Goal: Information Seeking & Learning: Learn about a topic

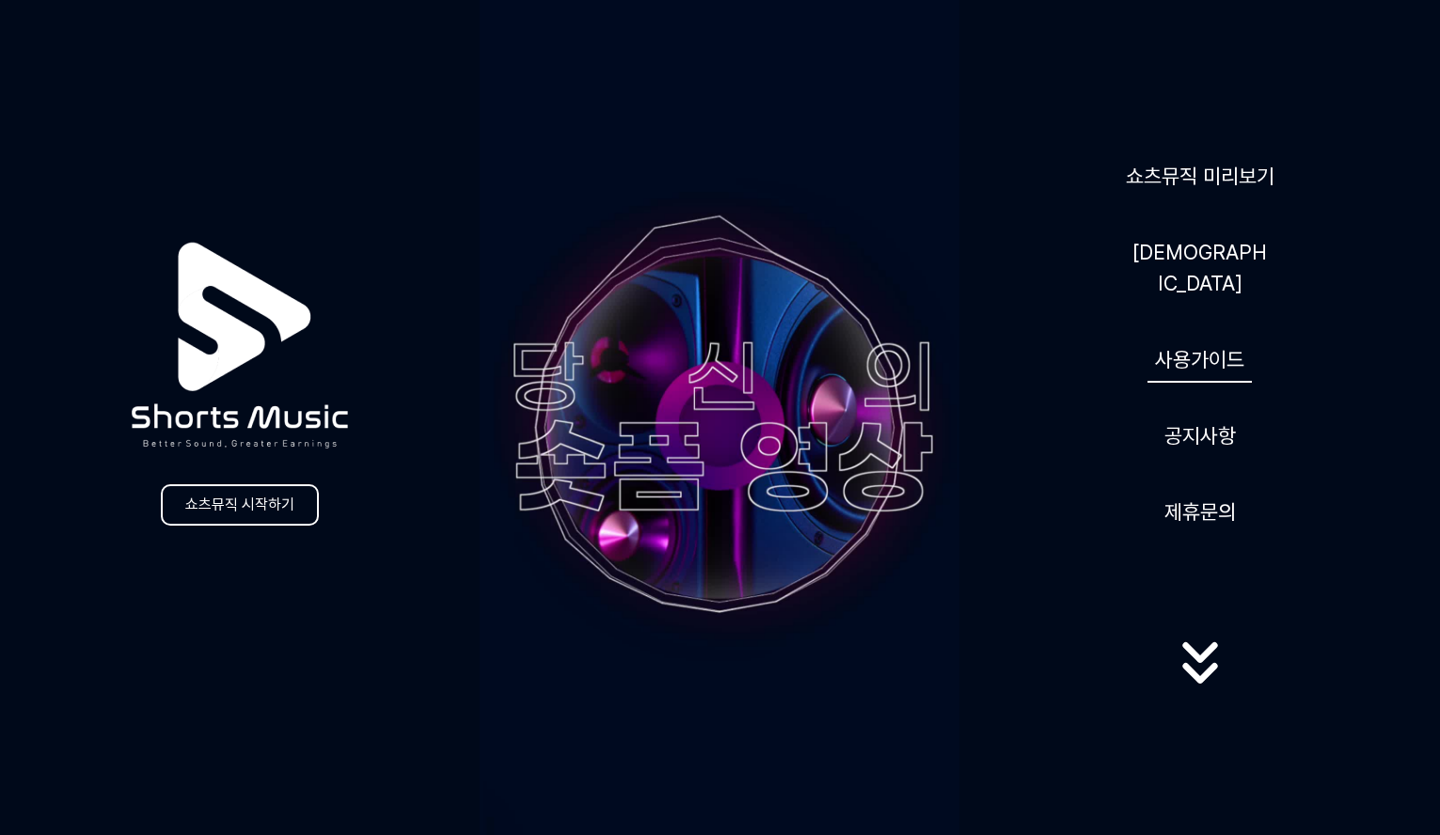
click at [1205, 350] on link "사용가이드" at bounding box center [1199, 360] width 104 height 46
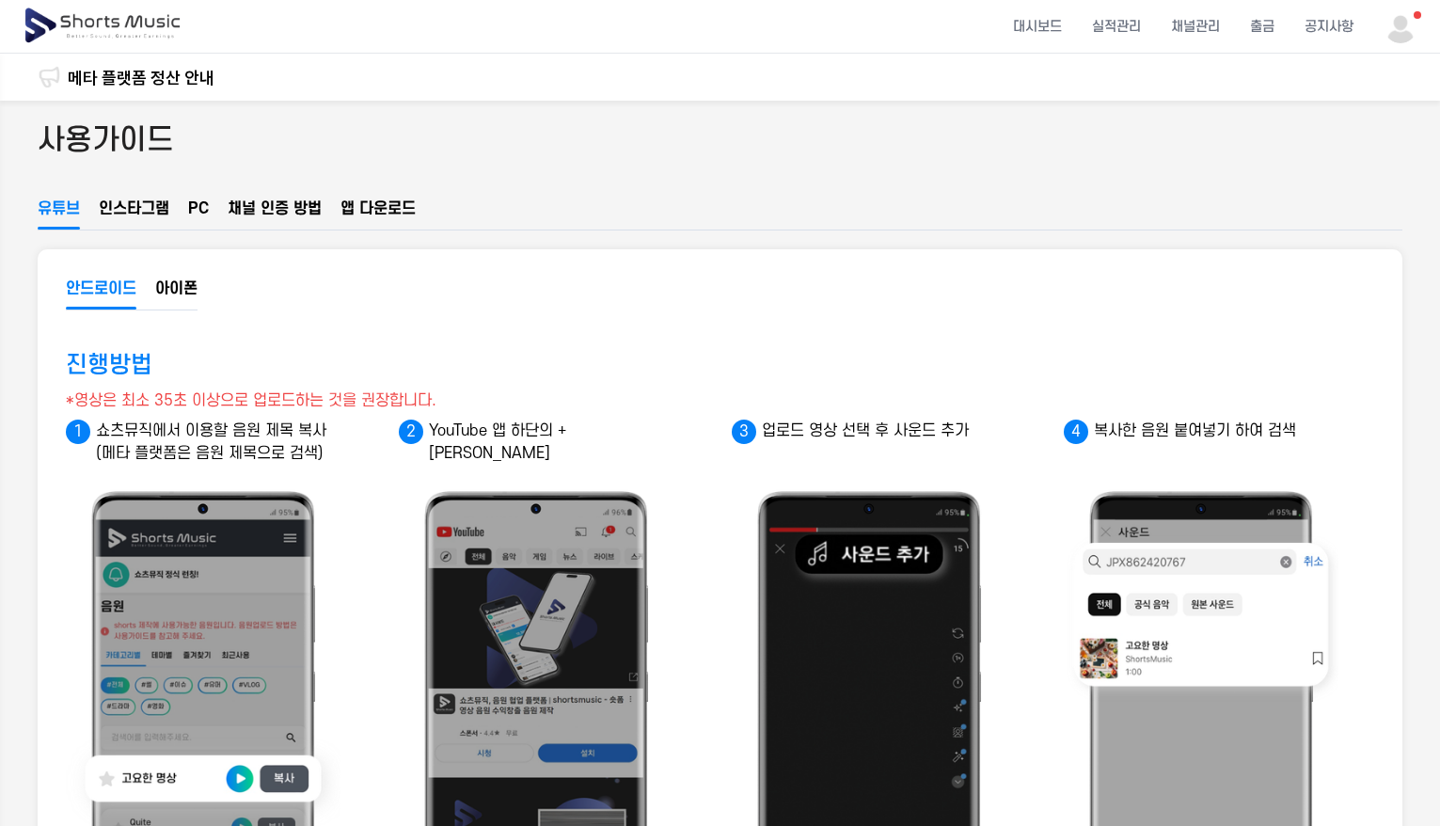
click at [130, 213] on button "인스타그램" at bounding box center [134, 213] width 71 height 32
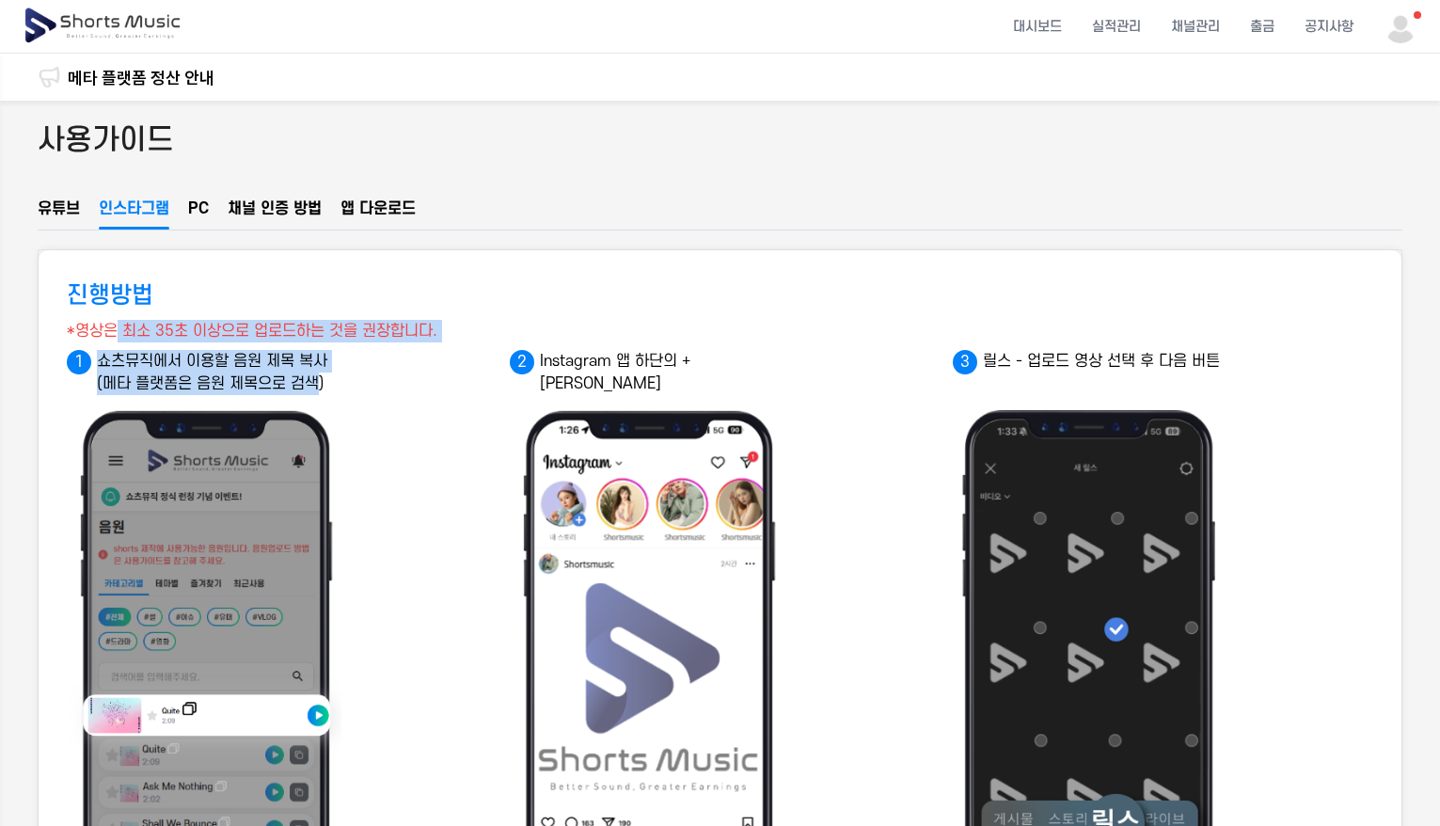
drag, startPoint x: 119, startPoint y: 329, endPoint x: 318, endPoint y: 391, distance: 207.9
click at [266, 362] on p "쇼츠뮤직에서 이용할 음원 제목 복사 (메타 플랫폼은 음원 제목으로 검색)" at bounding box center [208, 372] width 282 height 45
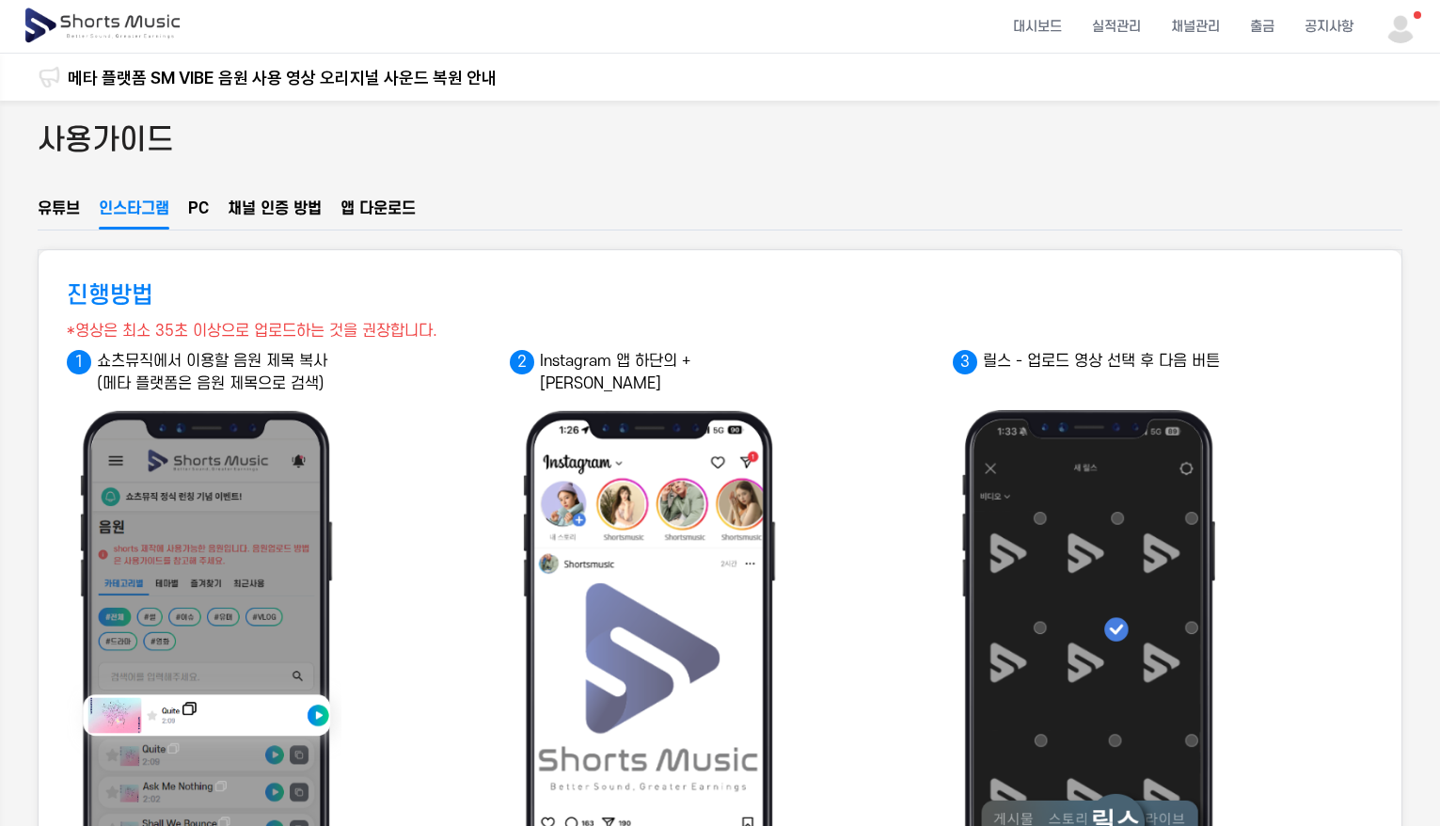
click at [186, 200] on ul "유튜브 인스타그램 PC 채널 인증 방법 앱 다운로드" at bounding box center [720, 213] width 1364 height 33
click at [203, 219] on button "PC" at bounding box center [198, 213] width 21 height 32
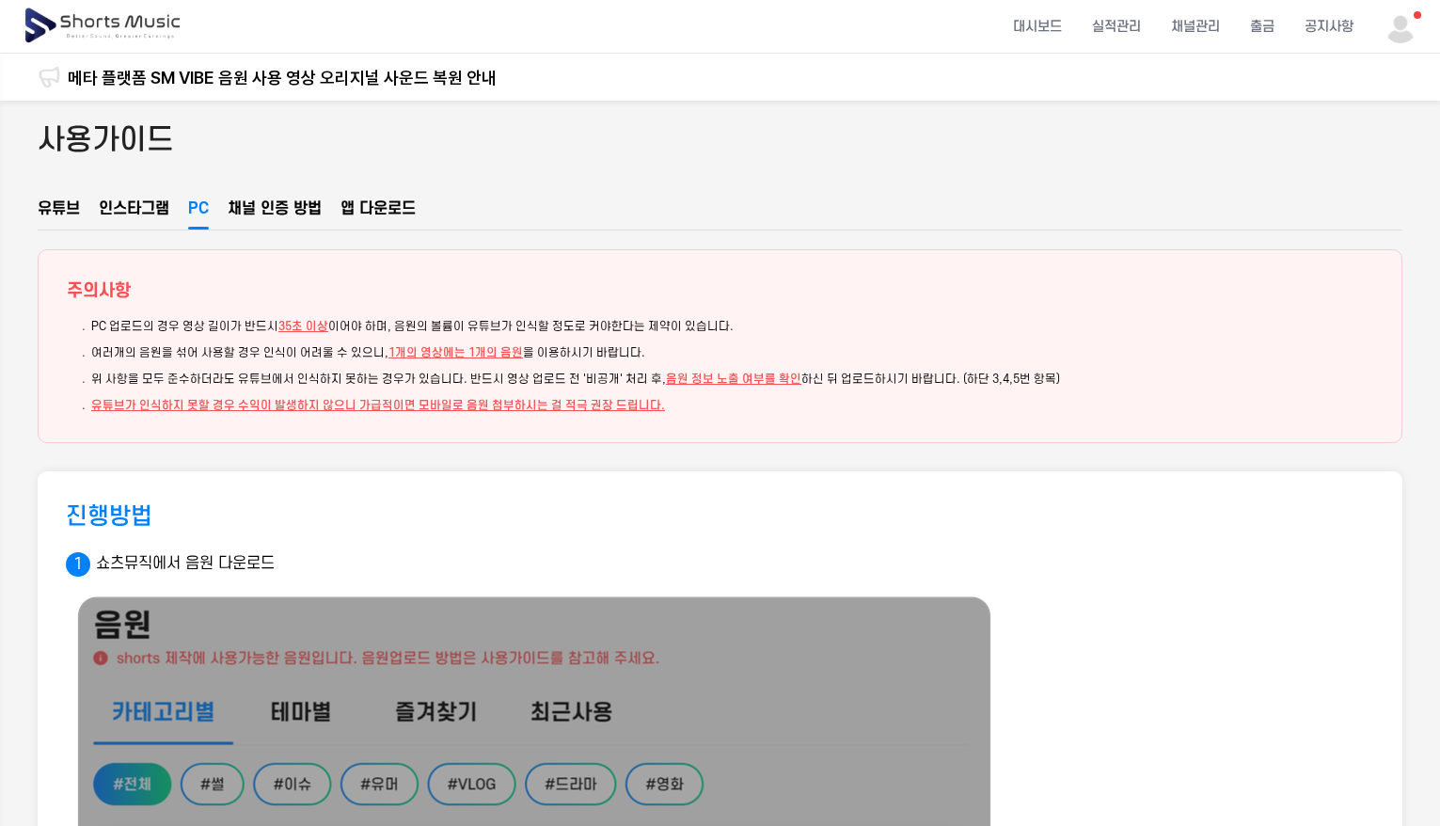
click at [159, 221] on button "인스타그램" at bounding box center [134, 213] width 71 height 32
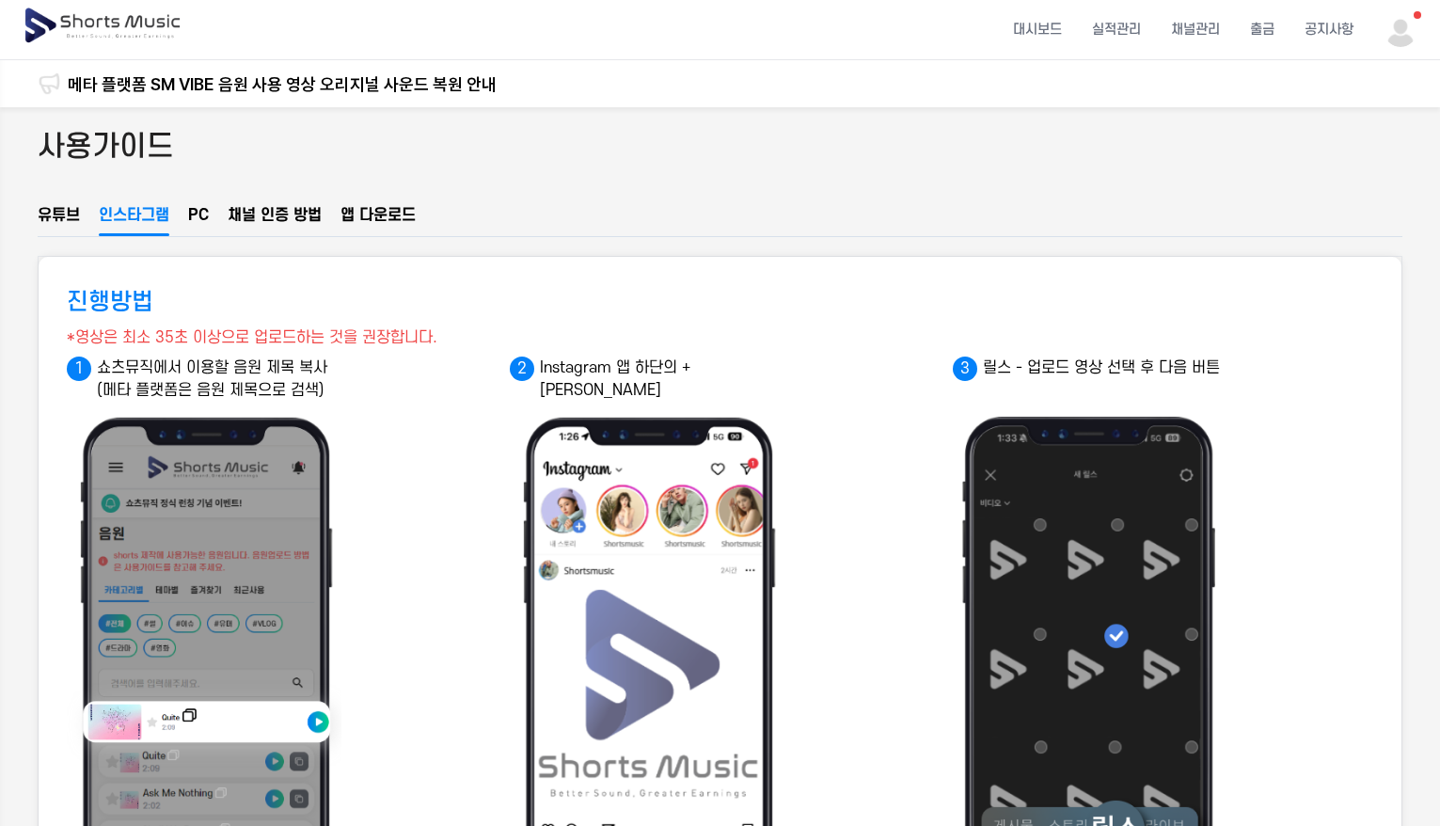
click at [124, 79] on link "메타 플랫폼 SM VIBE 음원 사용 영상 오리지널 사운드 복원 안내" at bounding box center [282, 83] width 429 height 25
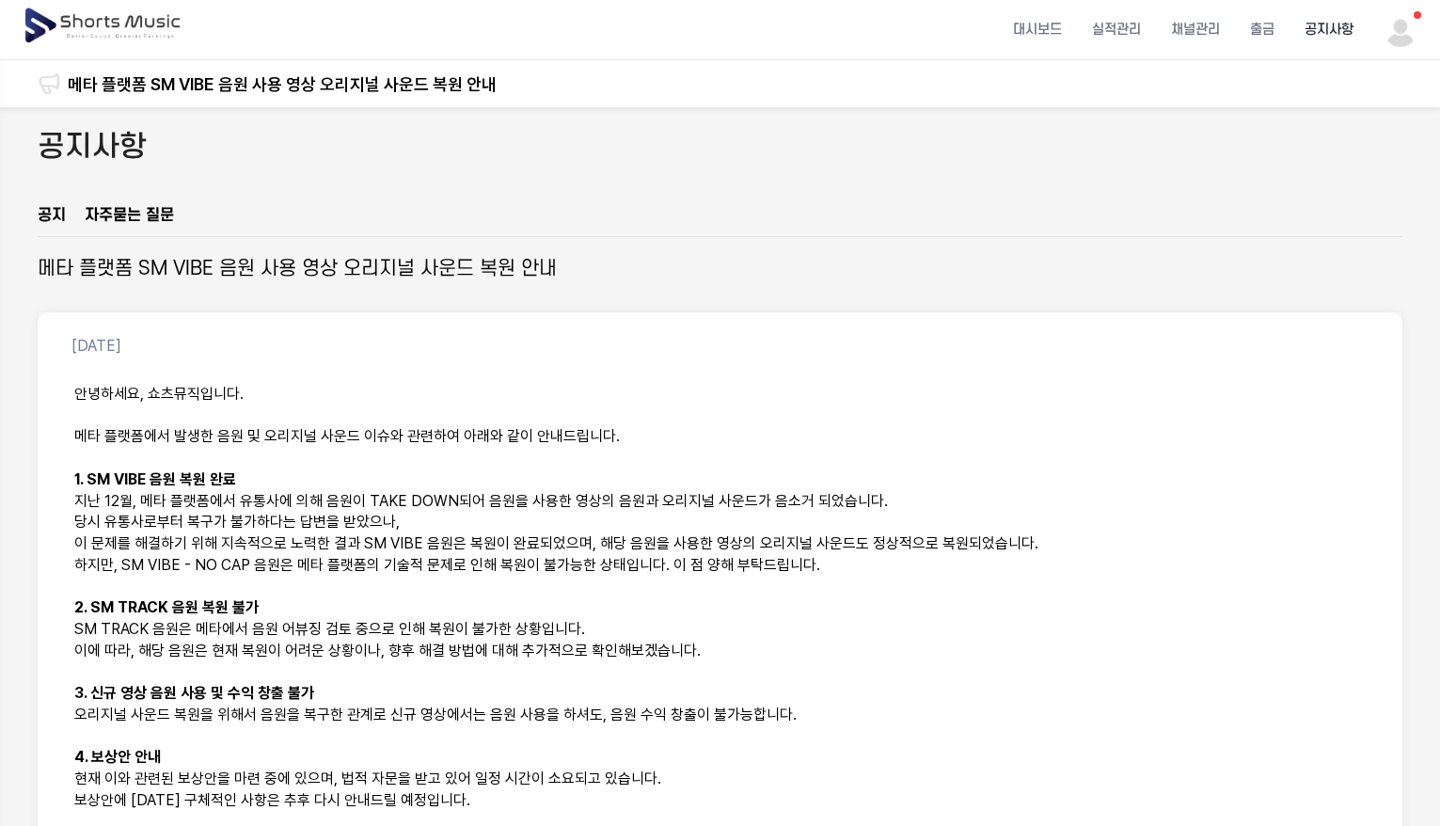
click at [40, 215] on link "공지" at bounding box center [52, 220] width 28 height 32
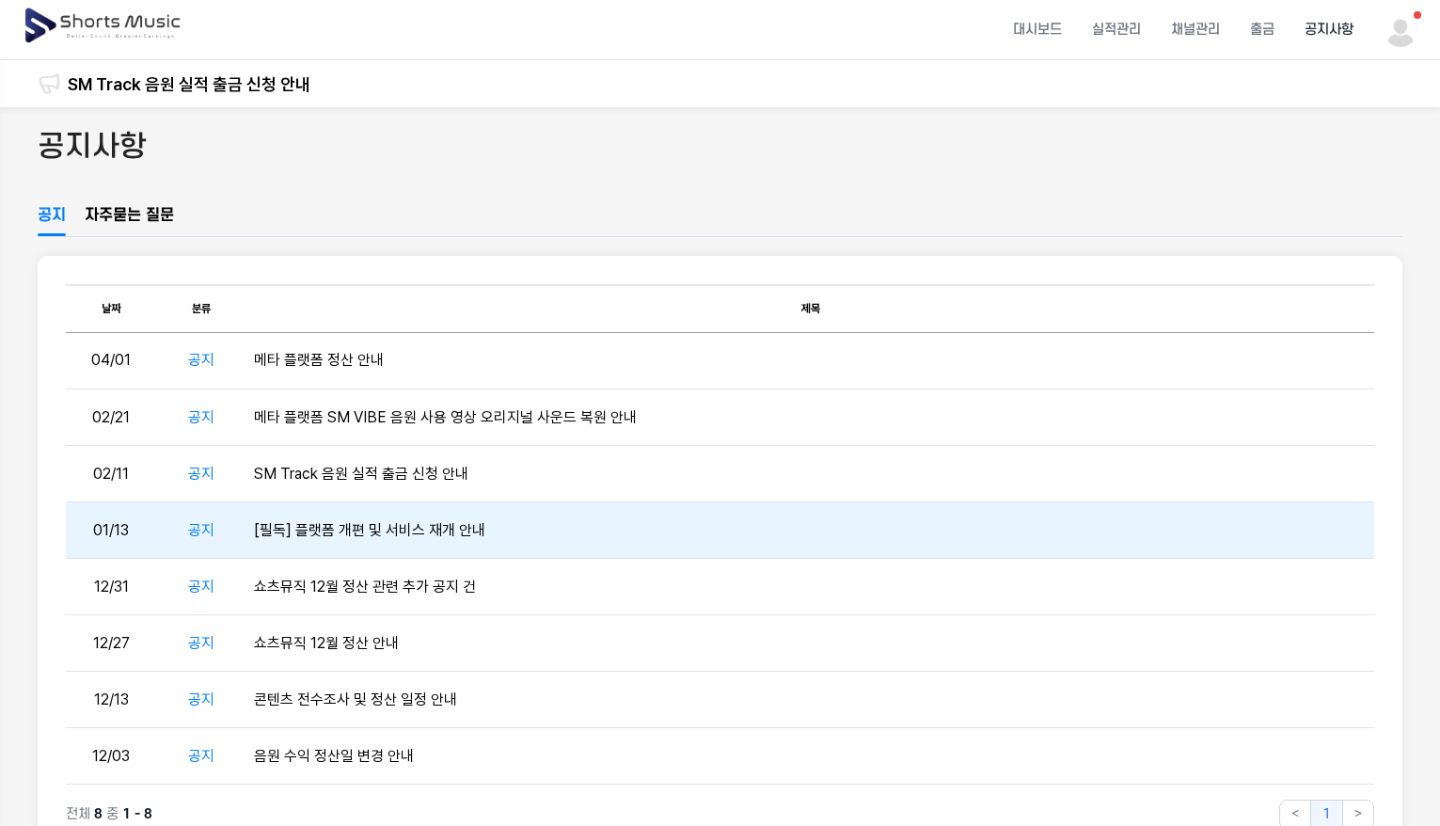
click at [366, 546] on td "[필독] 플랫폼 개편 및 서비스 재개 안내" at bounding box center [809, 530] width 1127 height 56
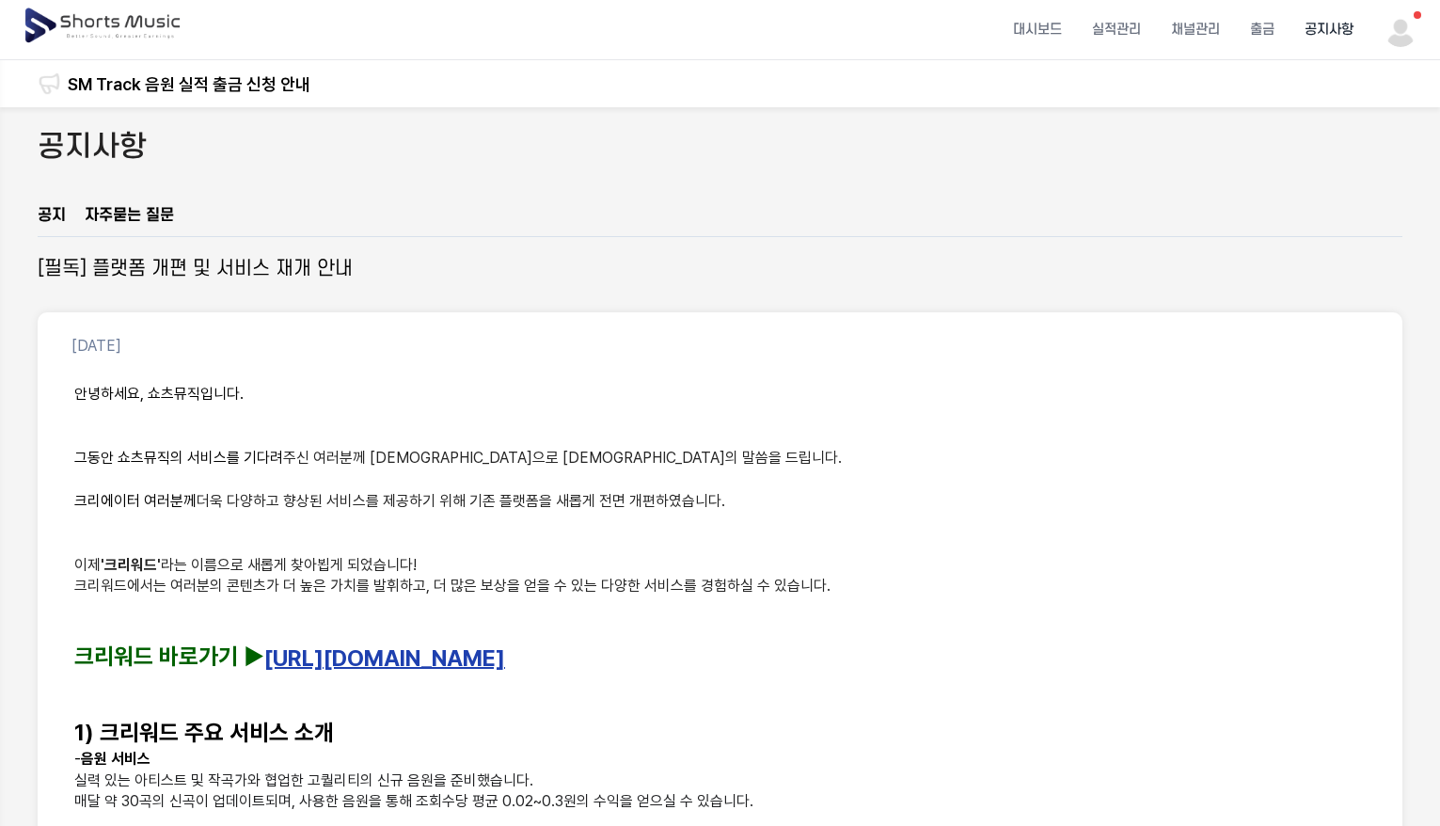
drag, startPoint x: 237, startPoint y: 412, endPoint x: 651, endPoint y: 574, distance: 444.2
click at [651, 574] on p "이제 '크리워드' 라는 이름으로 새롭게 찾아뵙게 되었습니다!" at bounding box center [719, 566] width 1291 height 22
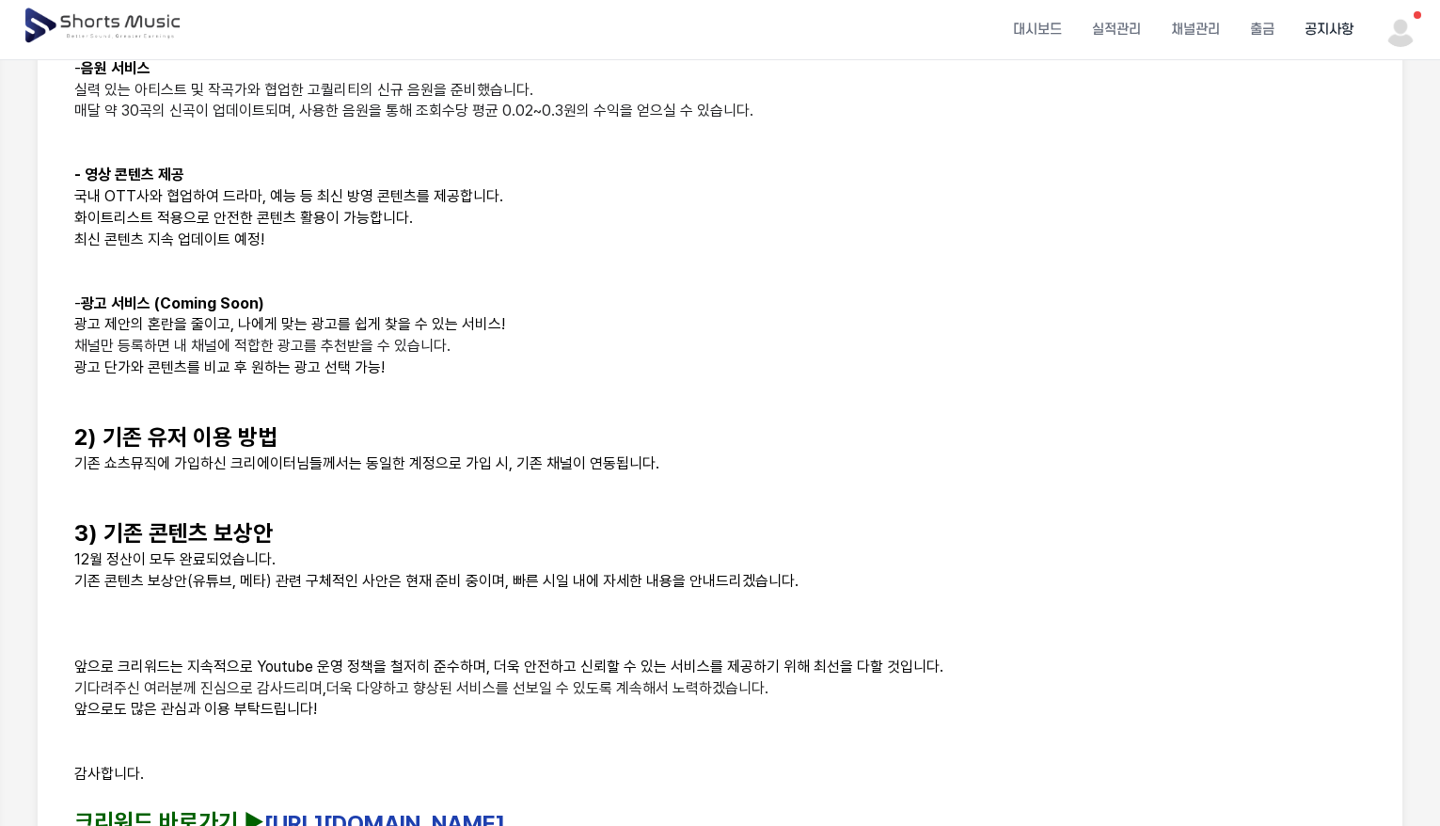
scroll to position [940, 0]
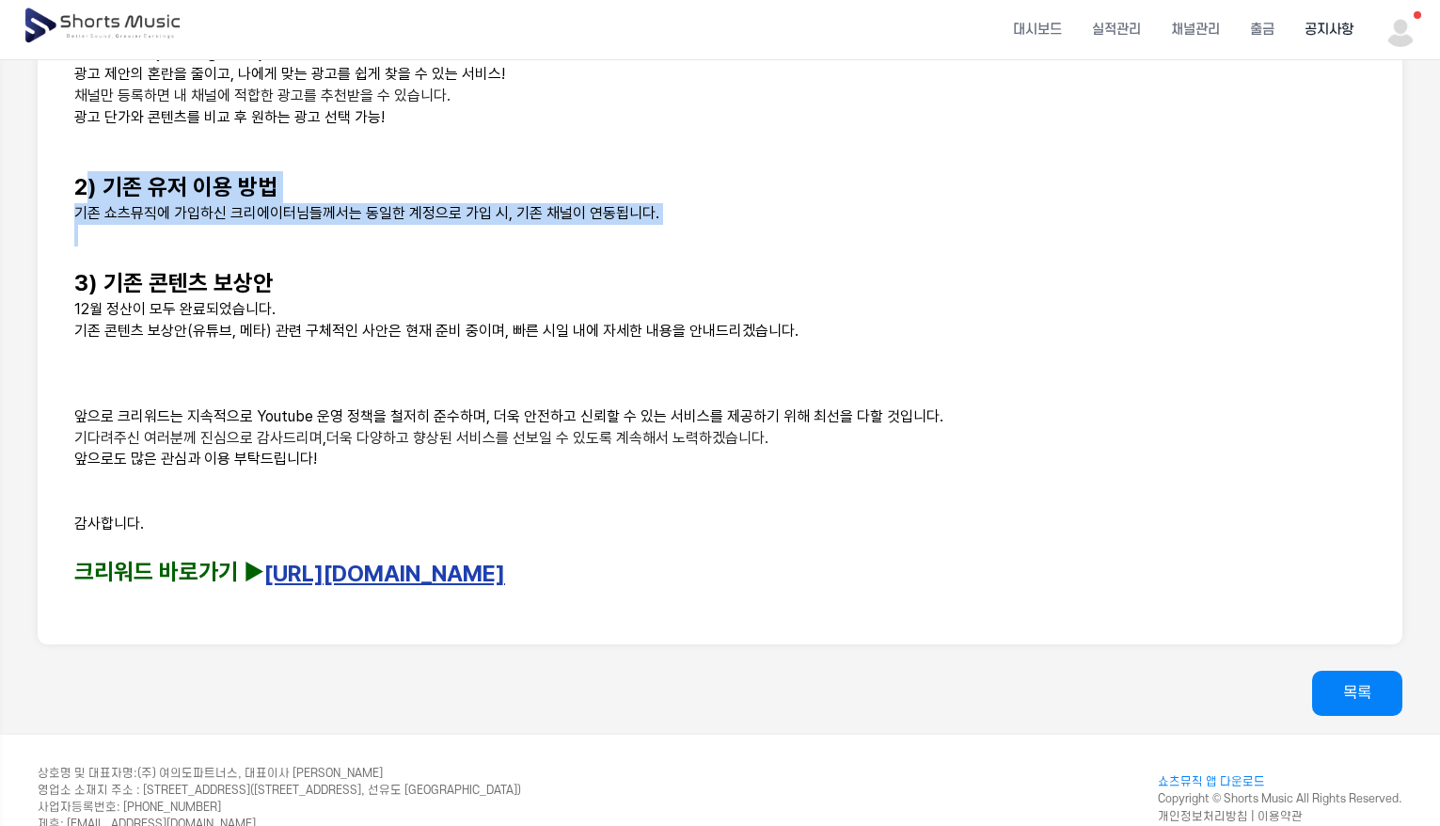
drag, startPoint x: 83, startPoint y: 179, endPoint x: 280, endPoint y: 234, distance: 205.1
click at [280, 234] on div "안녕하세요, 쇼츠뮤직입니다. 그동안 쇼츠뮤직의 서비스를 기다려 주신 여러분께 진심으로 감사의 말씀을 드립니다. 크리에이터 여러분께 더욱 다양하…" at bounding box center [719, 27] width 1319 height 1190
click at [280, 234] on p at bounding box center [719, 236] width 1291 height 22
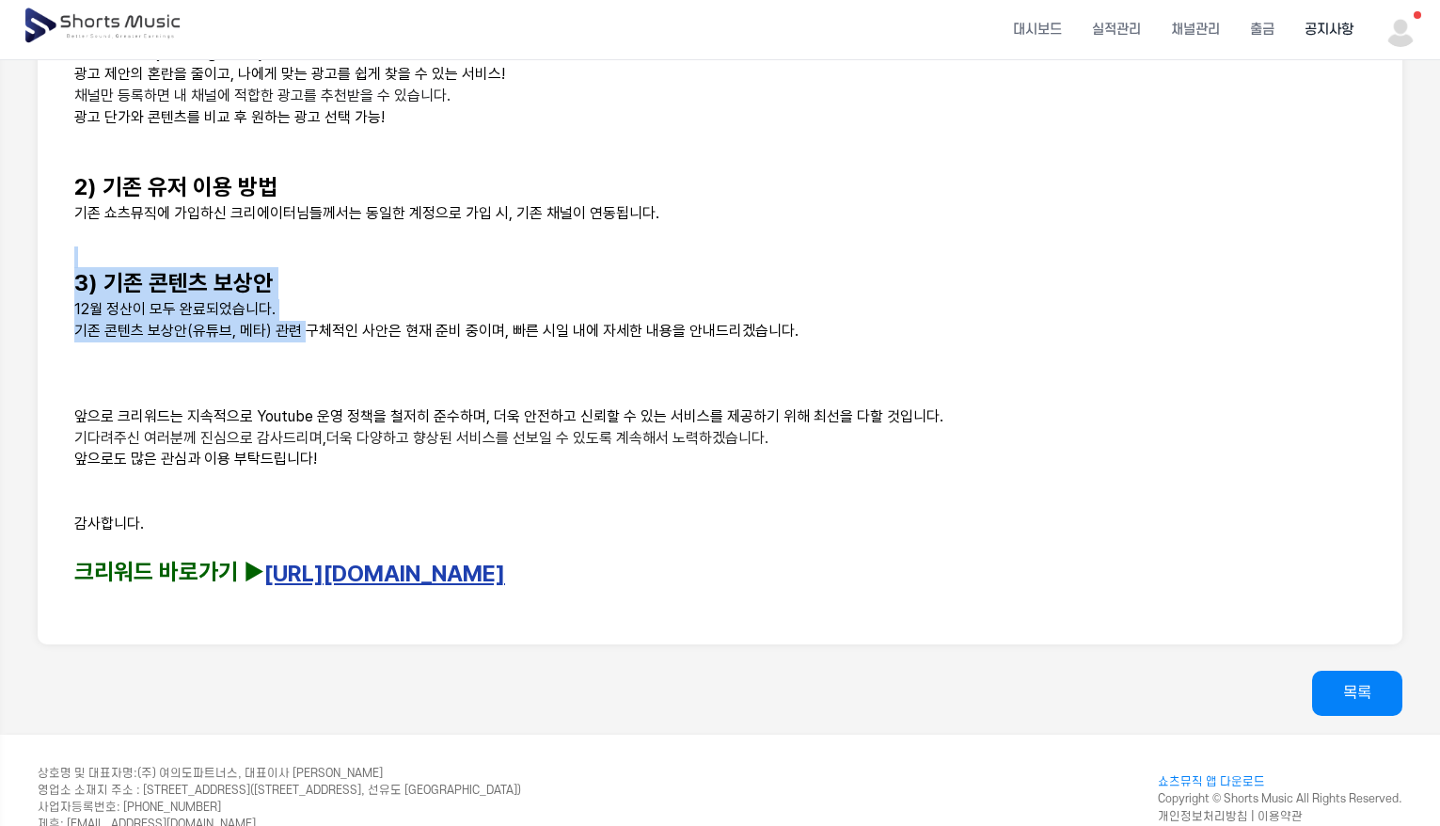
drag, startPoint x: 162, startPoint y: 262, endPoint x: 453, endPoint y: 388, distance: 317.6
click at [439, 385] on div "안녕하세요, 쇼츠뮤직입니다. 그동안 쇼츠뮤직의 서비스를 기다려 주신 여러분께 진심으로 감사의 말씀을 드립니다. 크리에이터 여러분께 더욱 다양하…" at bounding box center [719, 27] width 1319 height 1190
click at [453, 388] on p at bounding box center [719, 396] width 1291 height 22
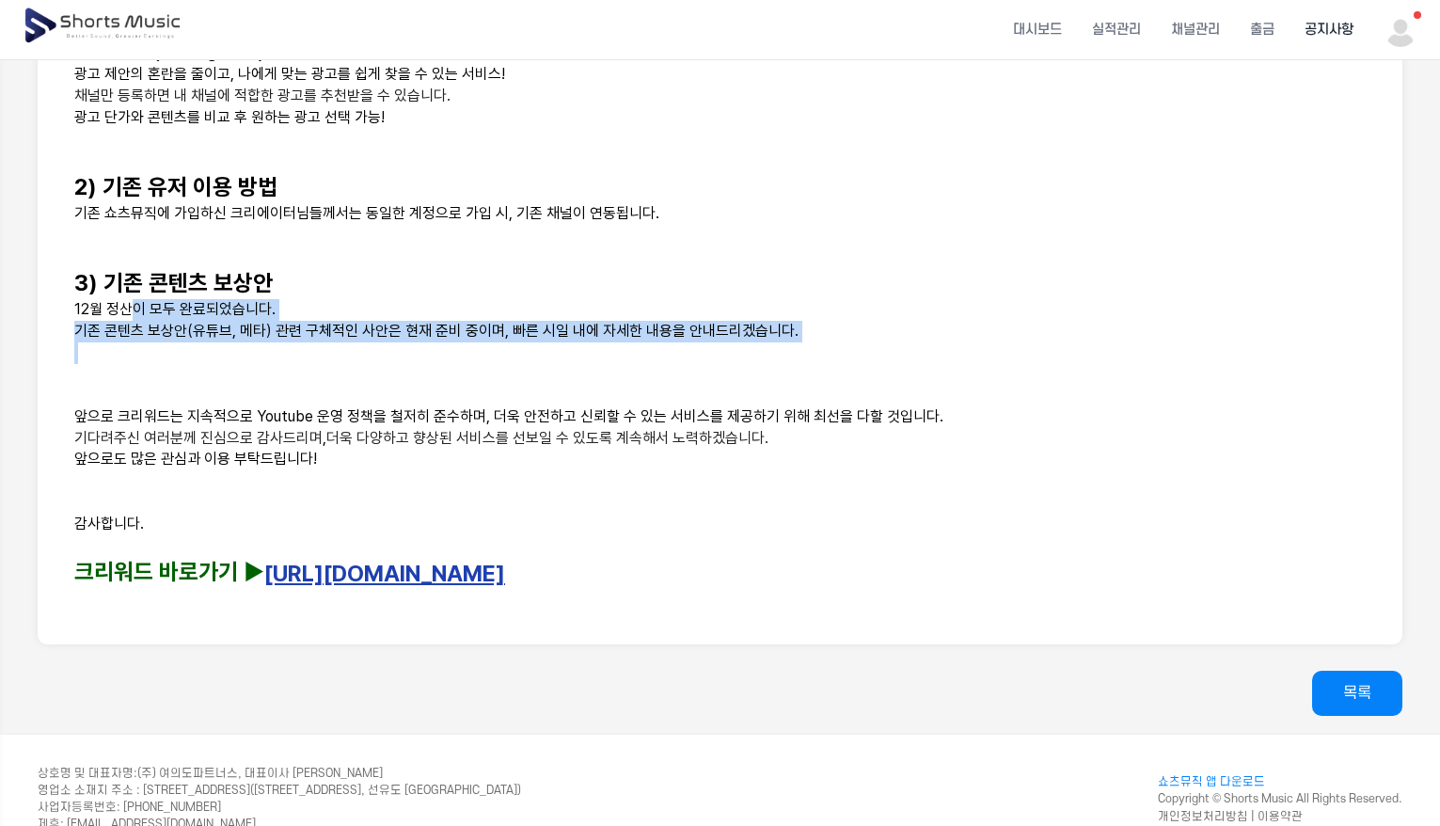
drag, startPoint x: 129, startPoint y: 300, endPoint x: 272, endPoint y: 346, distance: 150.2
click at [272, 346] on div "안녕하세요, 쇼츠뮤직입니다. 그동안 쇼츠뮤직의 서비스를 기다려 주신 여러분께 진심으로 감사의 말씀을 드립니다. 크리에이터 여러분께 더욱 다양하…" at bounding box center [719, 27] width 1319 height 1190
click at [272, 346] on p at bounding box center [719, 353] width 1291 height 22
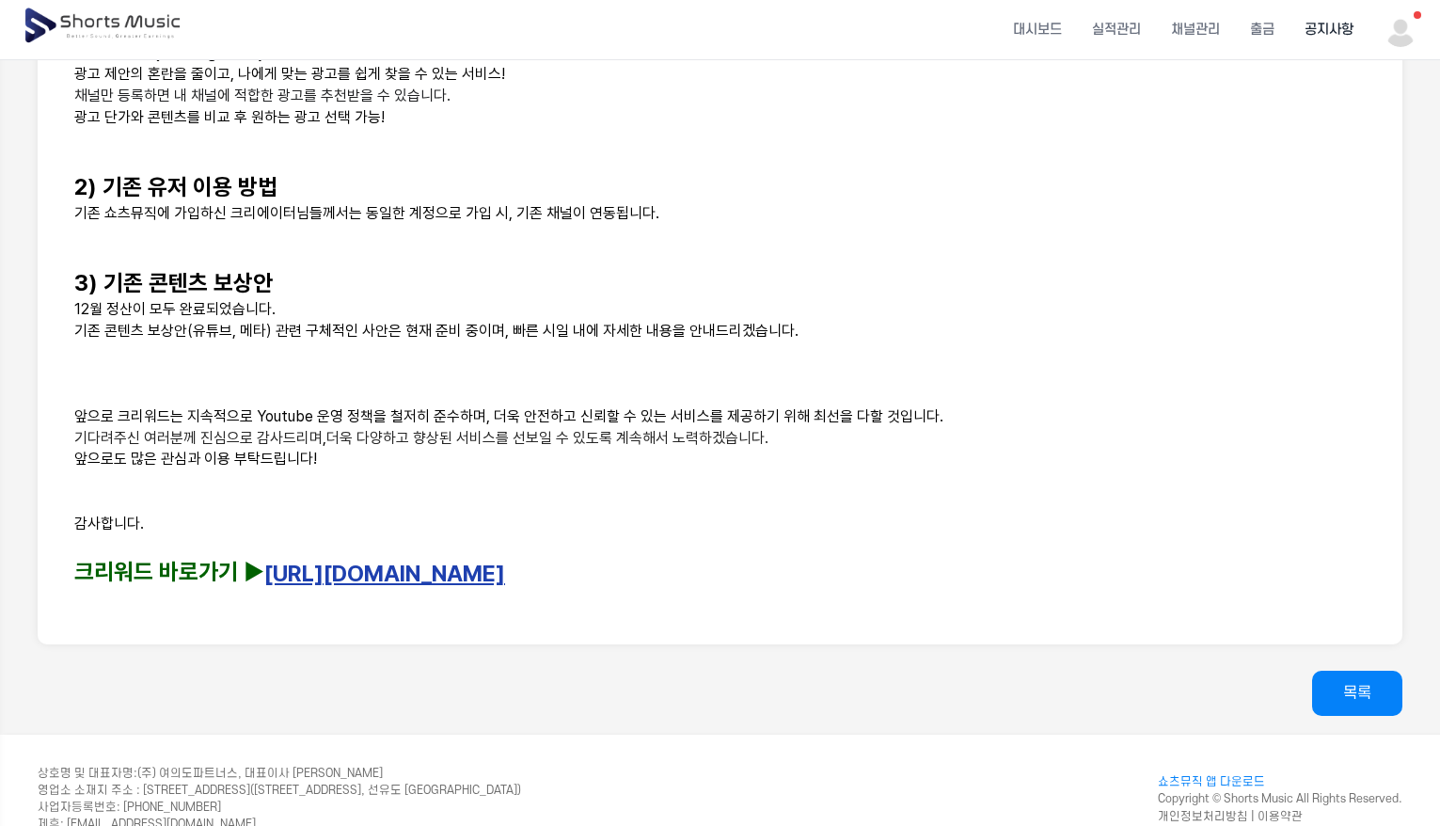
click at [267, 325] on p "기존 콘텐츠 보상안(유튜브, 메타) 관련 구체적인 사안은 현재 준비 중이며, 빠른 시일 내에 자세한 내용을 안내드리겠습니다." at bounding box center [719, 332] width 1291 height 22
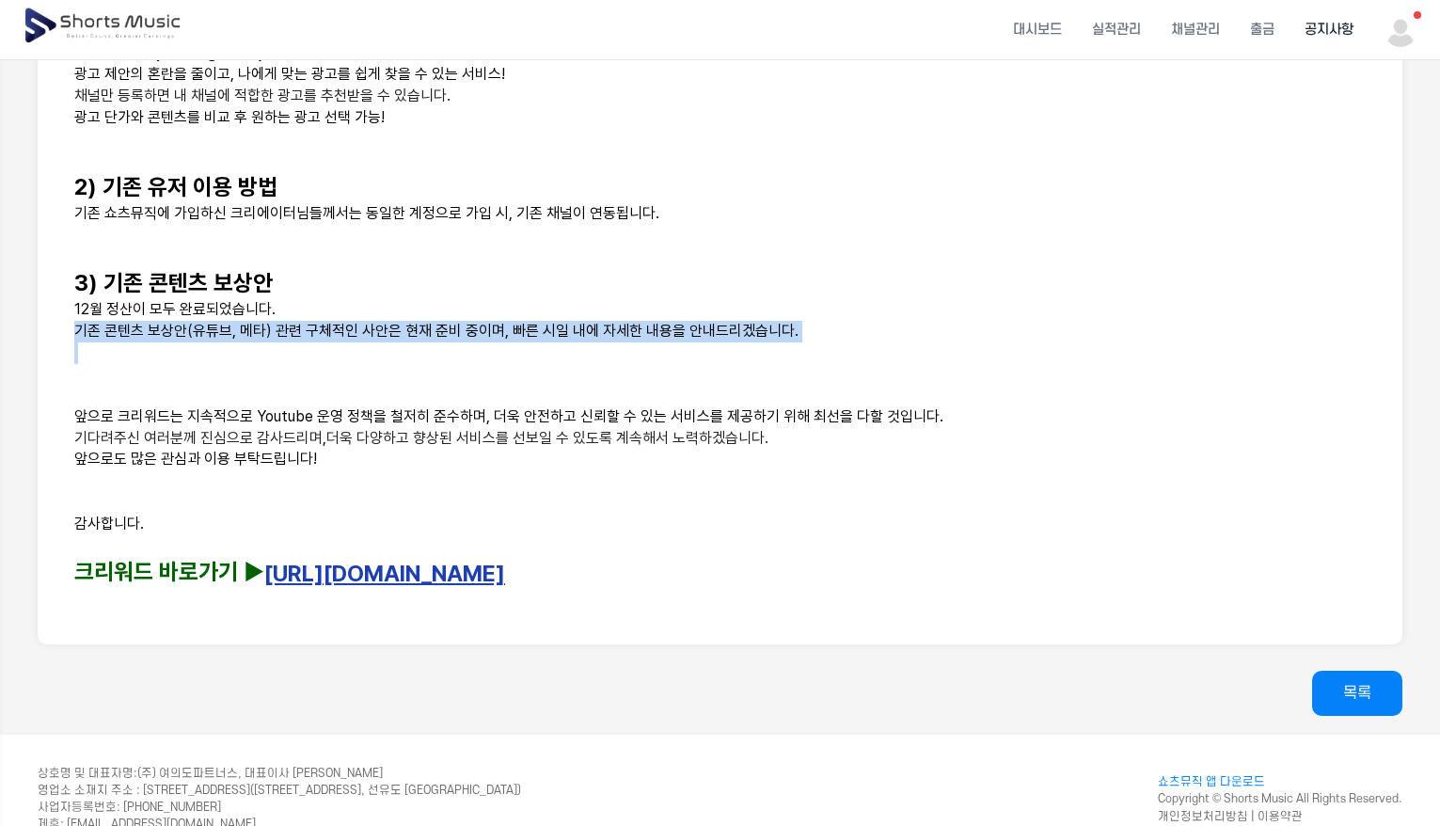
click at [267, 325] on p "기존 콘텐츠 보상안(유튜브, 메타) 관련 구체적인 사안은 현재 준비 중이며, 빠른 시일 내에 자세한 내용을 안내드리겠습니다." at bounding box center [719, 332] width 1291 height 22
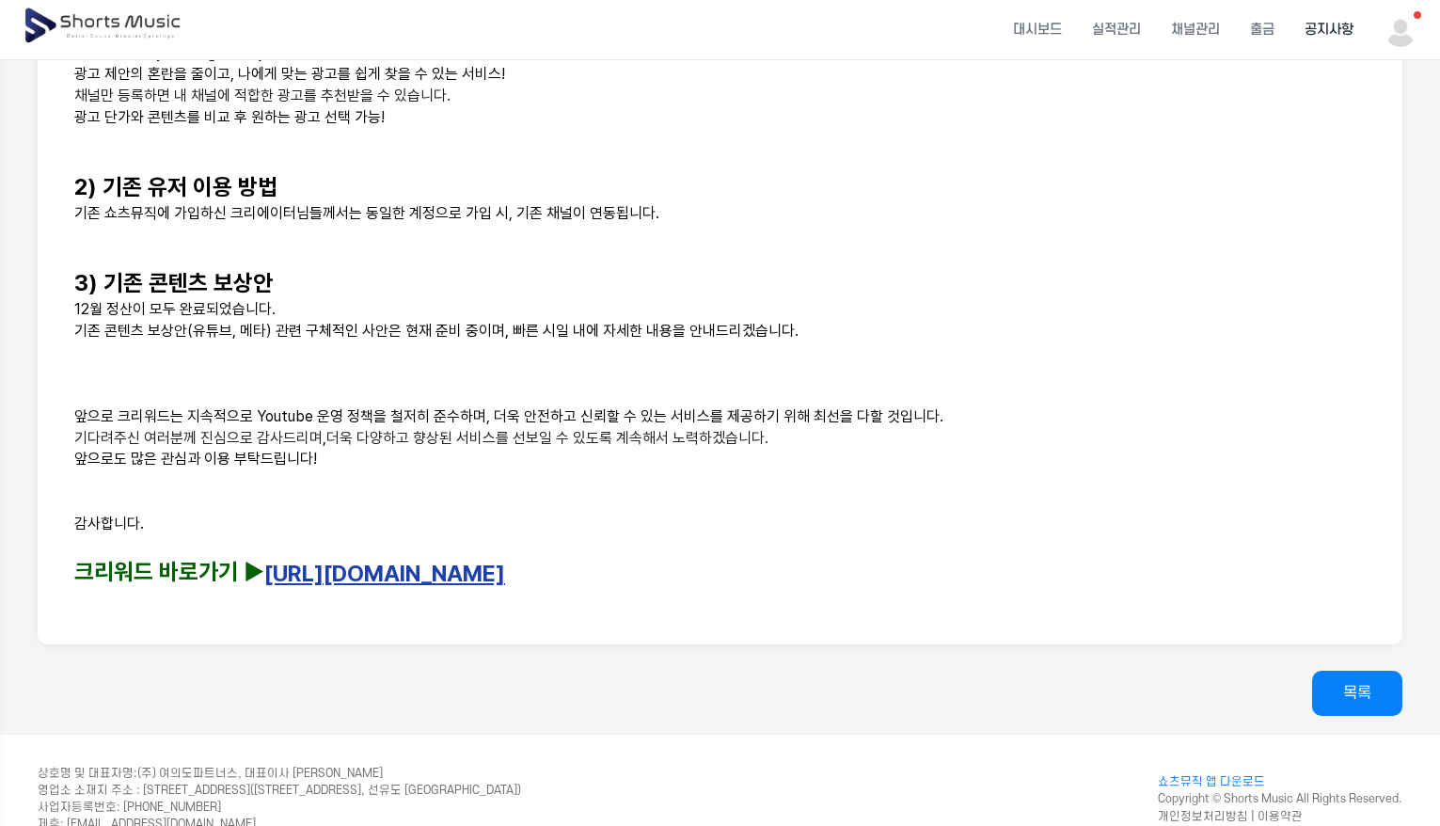
click at [394, 364] on p at bounding box center [719, 375] width 1291 height 22
click at [337, 417] on p "앞으로 크리워드는 지속적으로 Youtube 운영 정책을 철저히 준수하며, 더욱 안전하고 신뢰할 수 있는 서비스를 제공하기 위해 최선을 다할 것…" at bounding box center [719, 417] width 1291 height 22
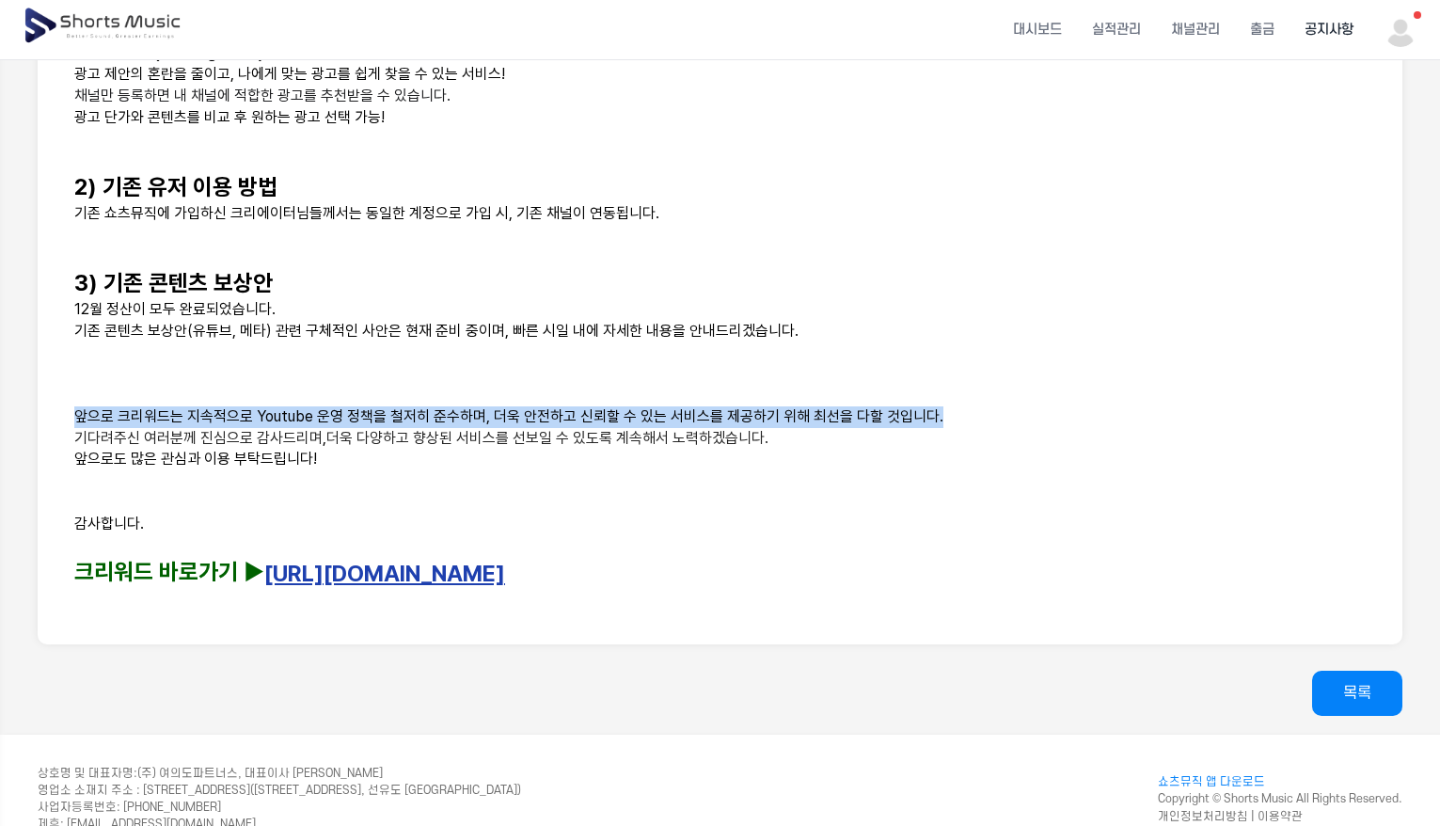
click at [337, 417] on p "앞으로 크리워드는 지속적으로 Youtube 운영 정책을 철저히 준수하며, 더욱 안전하고 신뢰할 수 있는 서비스를 제공하기 위해 최선을 다할 것…" at bounding box center [719, 417] width 1291 height 22
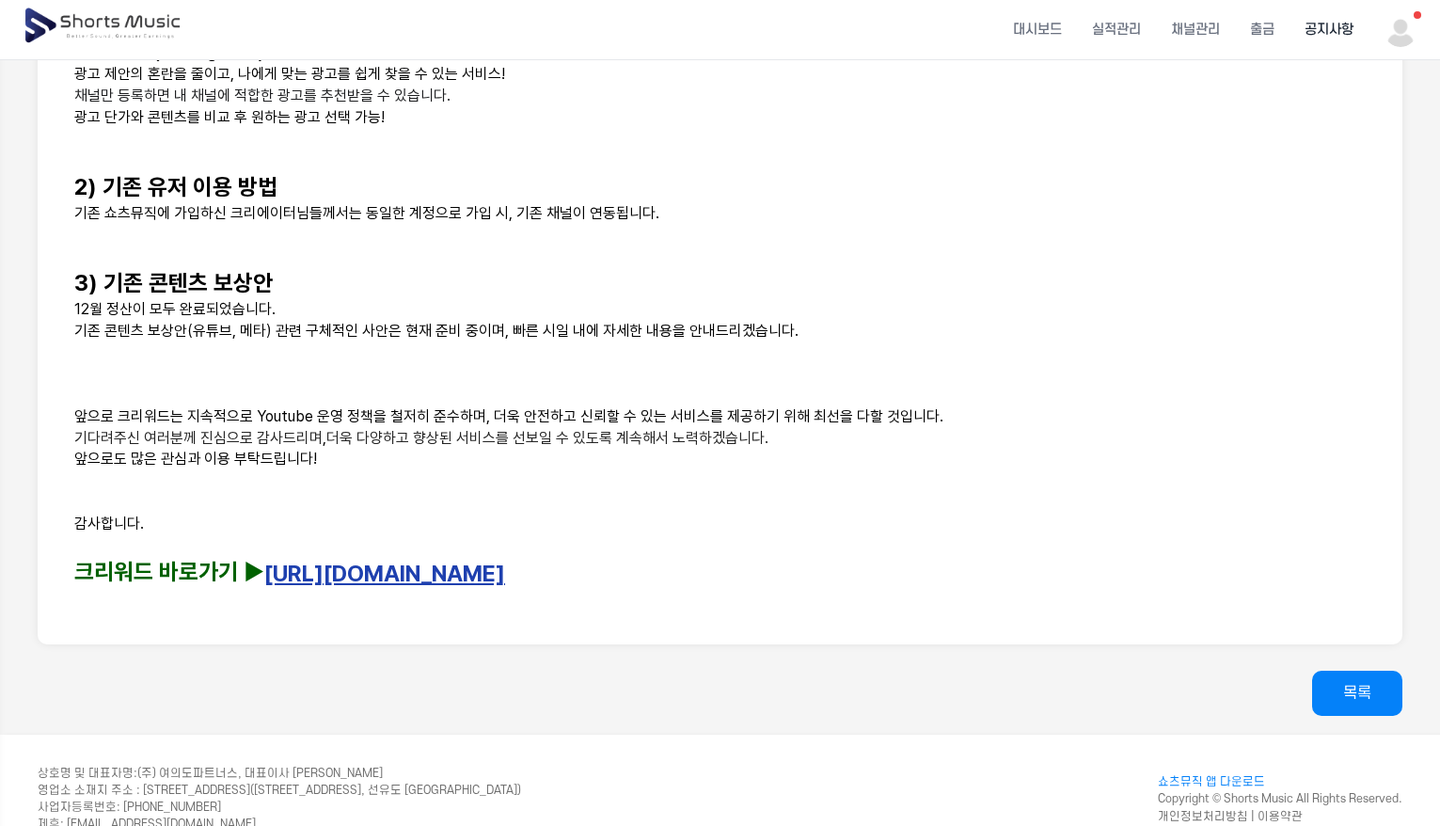
click at [481, 454] on p "앞으로도 많은 관심과 이용 부탁드립니다!" at bounding box center [719, 460] width 1291 height 22
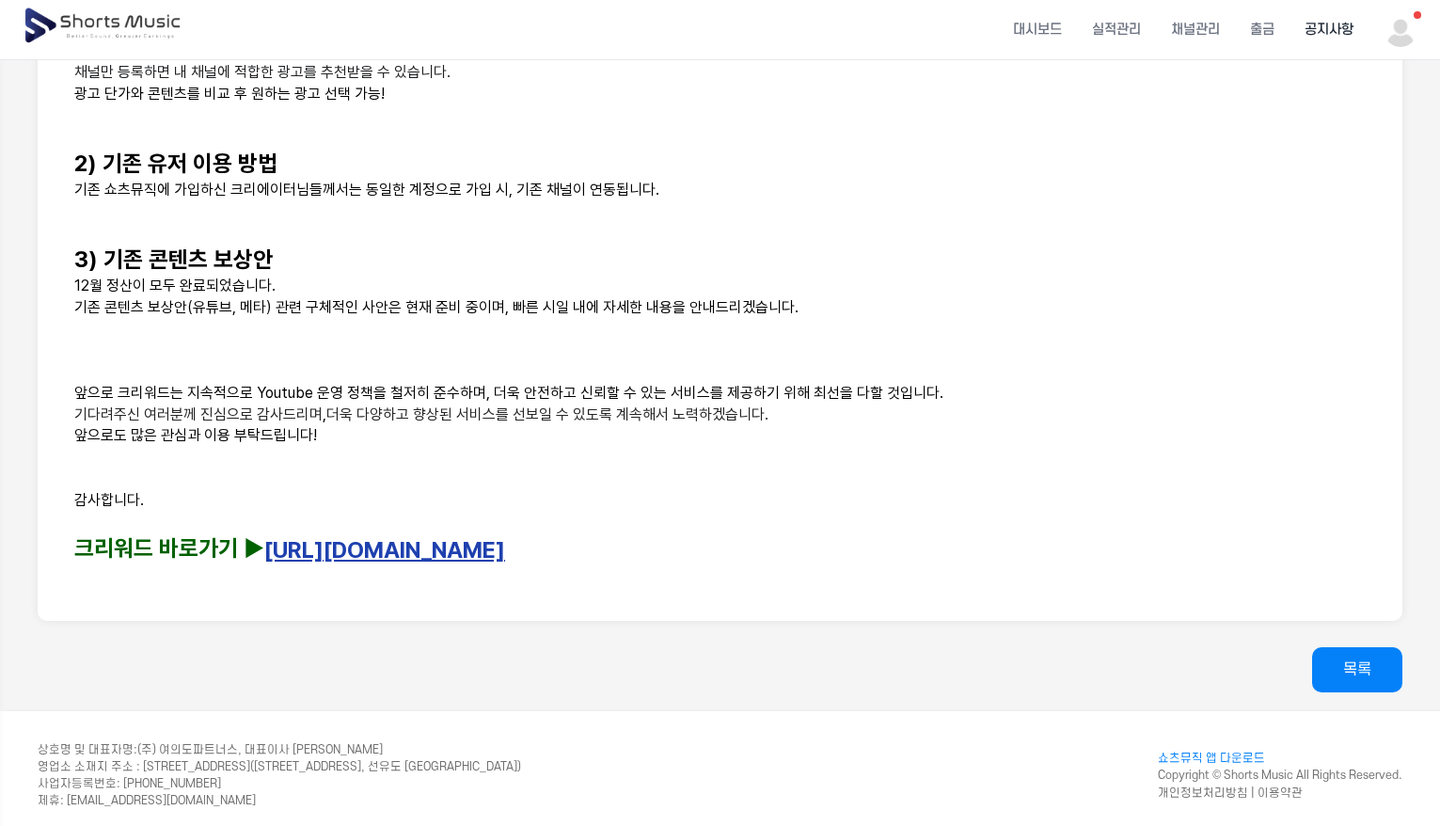
scroll to position [976, 0]
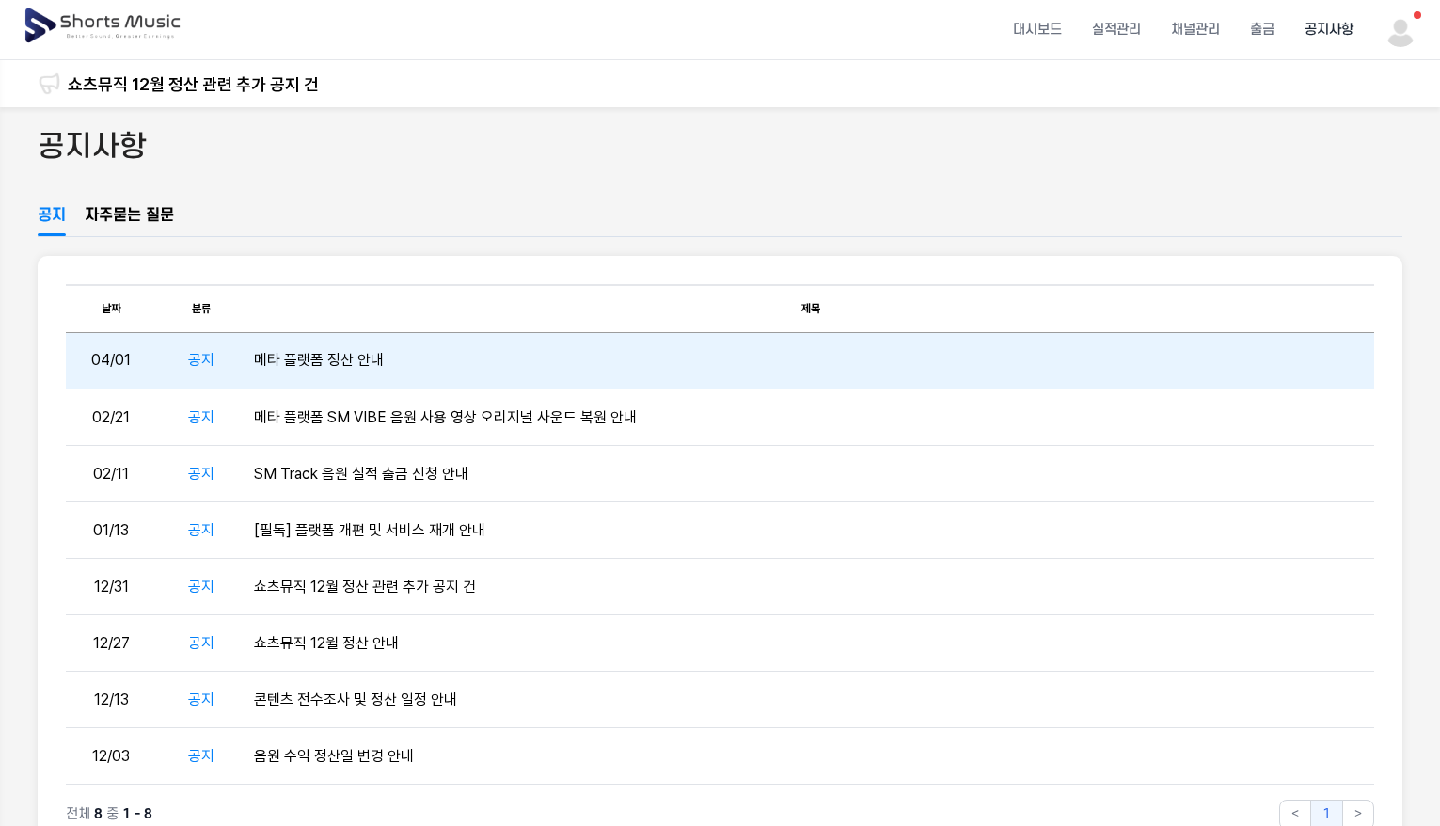
click at [355, 355] on td "메타 플랫폼 정산 안내" at bounding box center [809, 361] width 1127 height 56
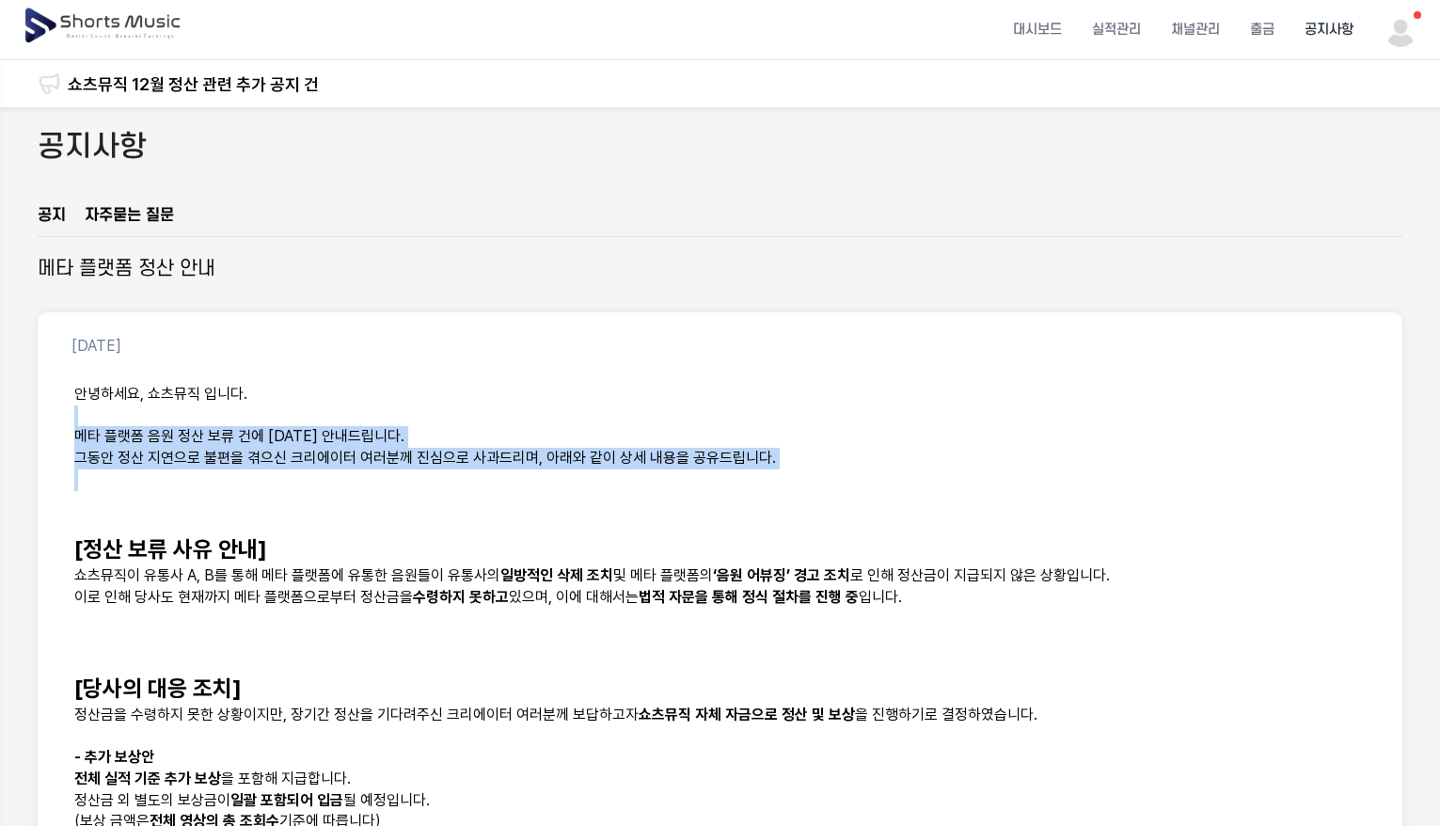
drag, startPoint x: 185, startPoint y: 421, endPoint x: 452, endPoint y: 501, distance: 278.8
click at [452, 501] on p at bounding box center [719, 502] width 1291 height 22
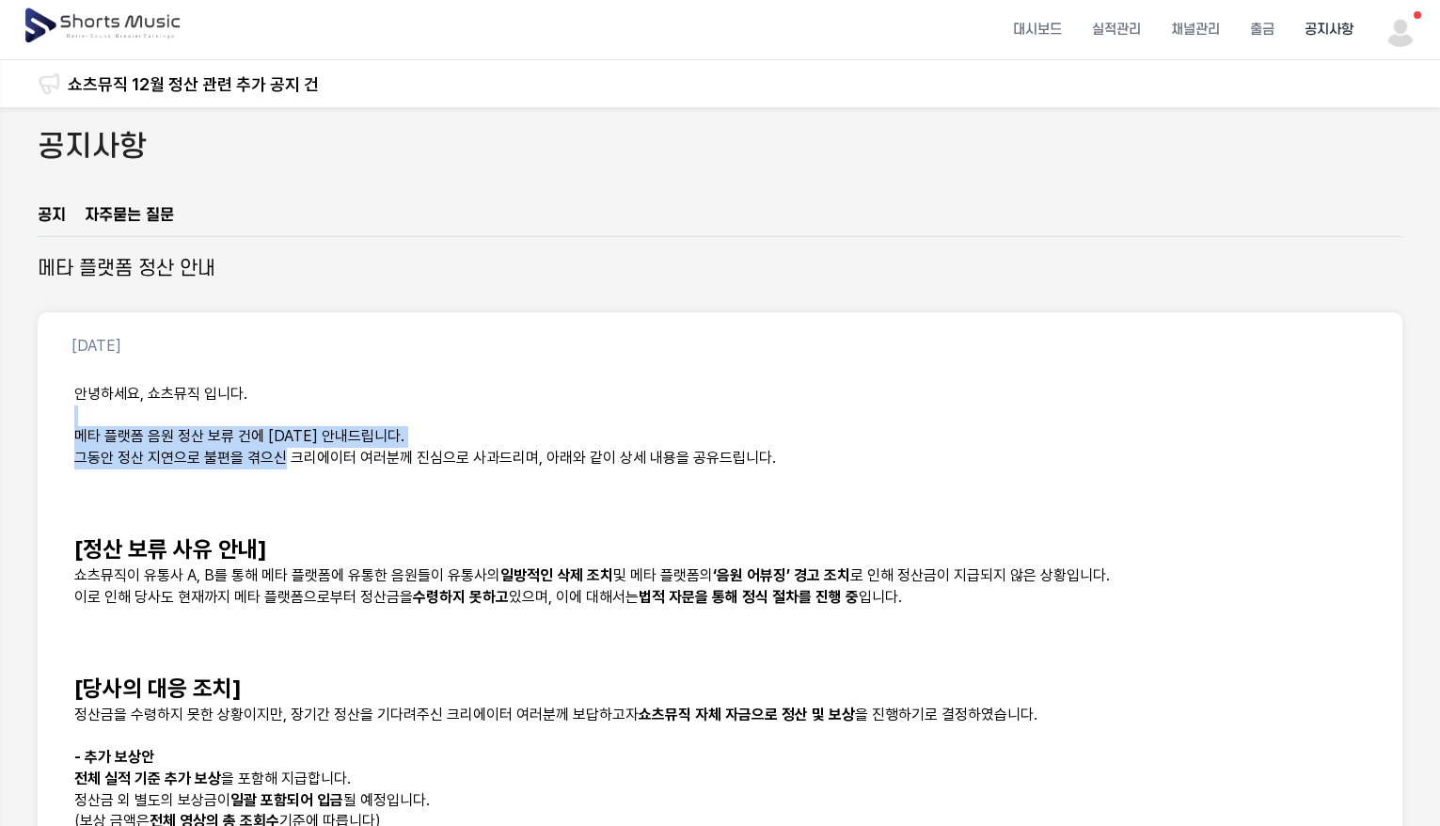
drag, startPoint x: 152, startPoint y: 418, endPoint x: 298, endPoint y: 479, distance: 157.7
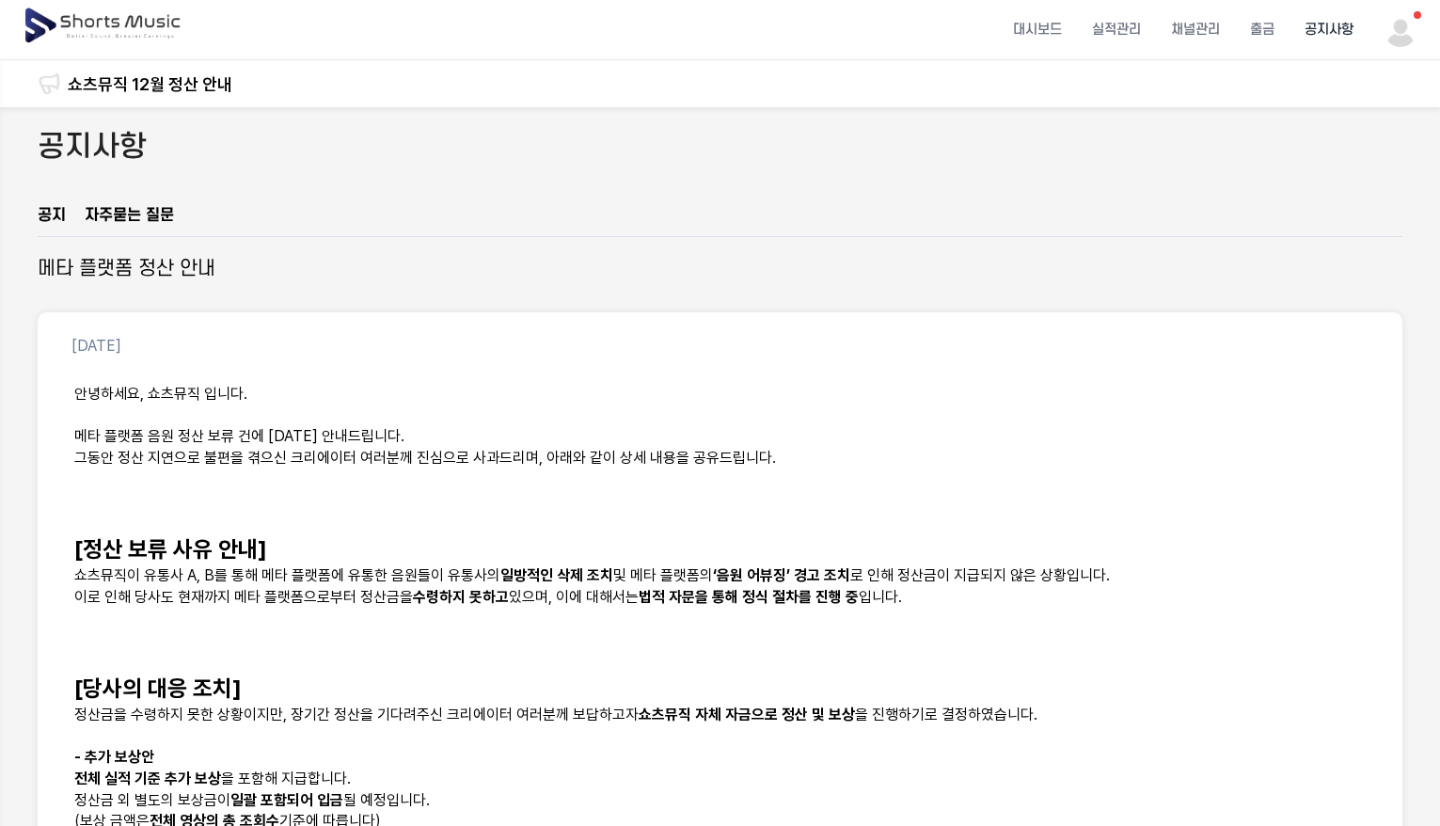
click at [300, 481] on p at bounding box center [719, 480] width 1291 height 22
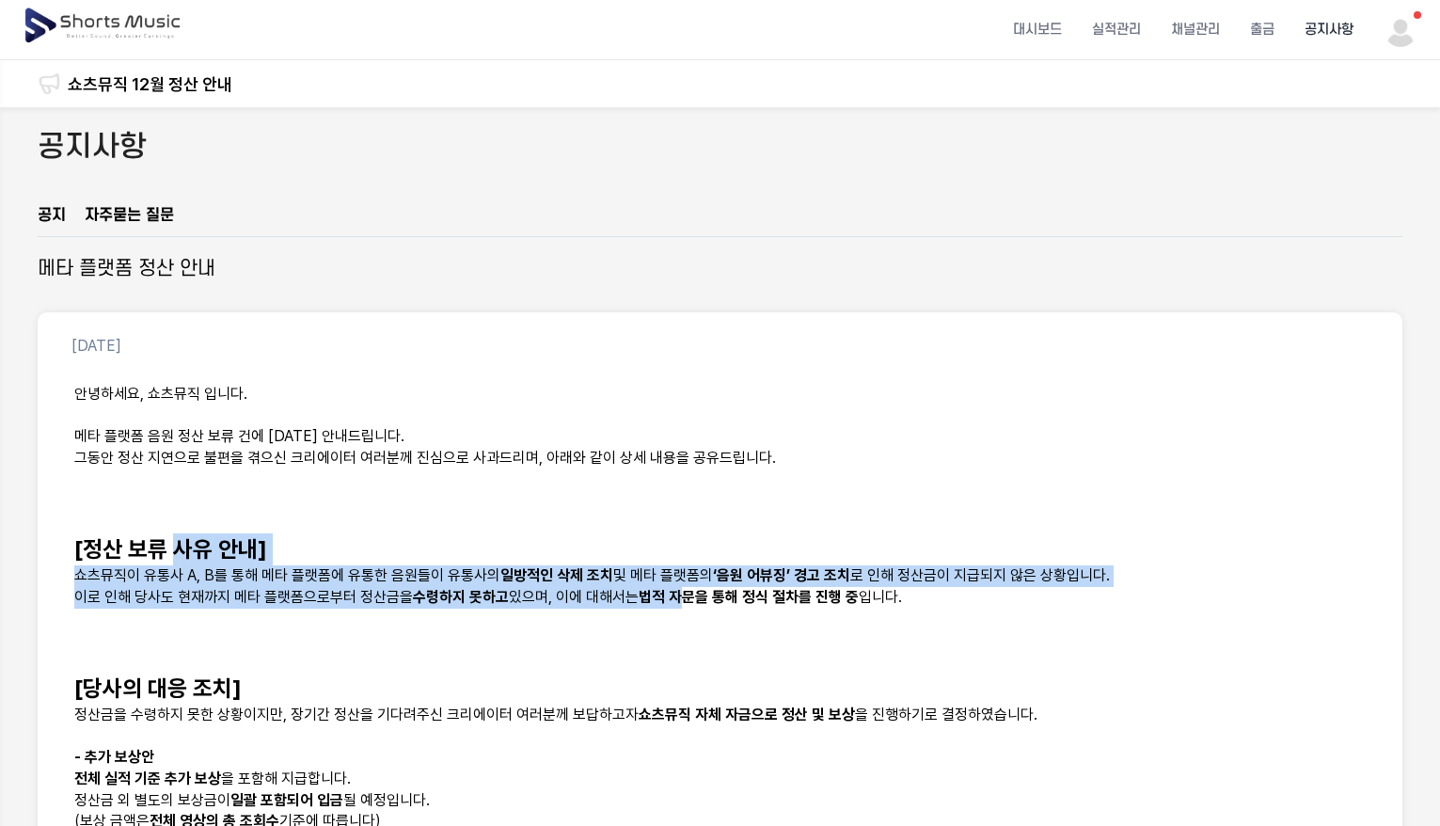
drag, startPoint x: 171, startPoint y: 544, endPoint x: 683, endPoint y: 596, distance: 514.3
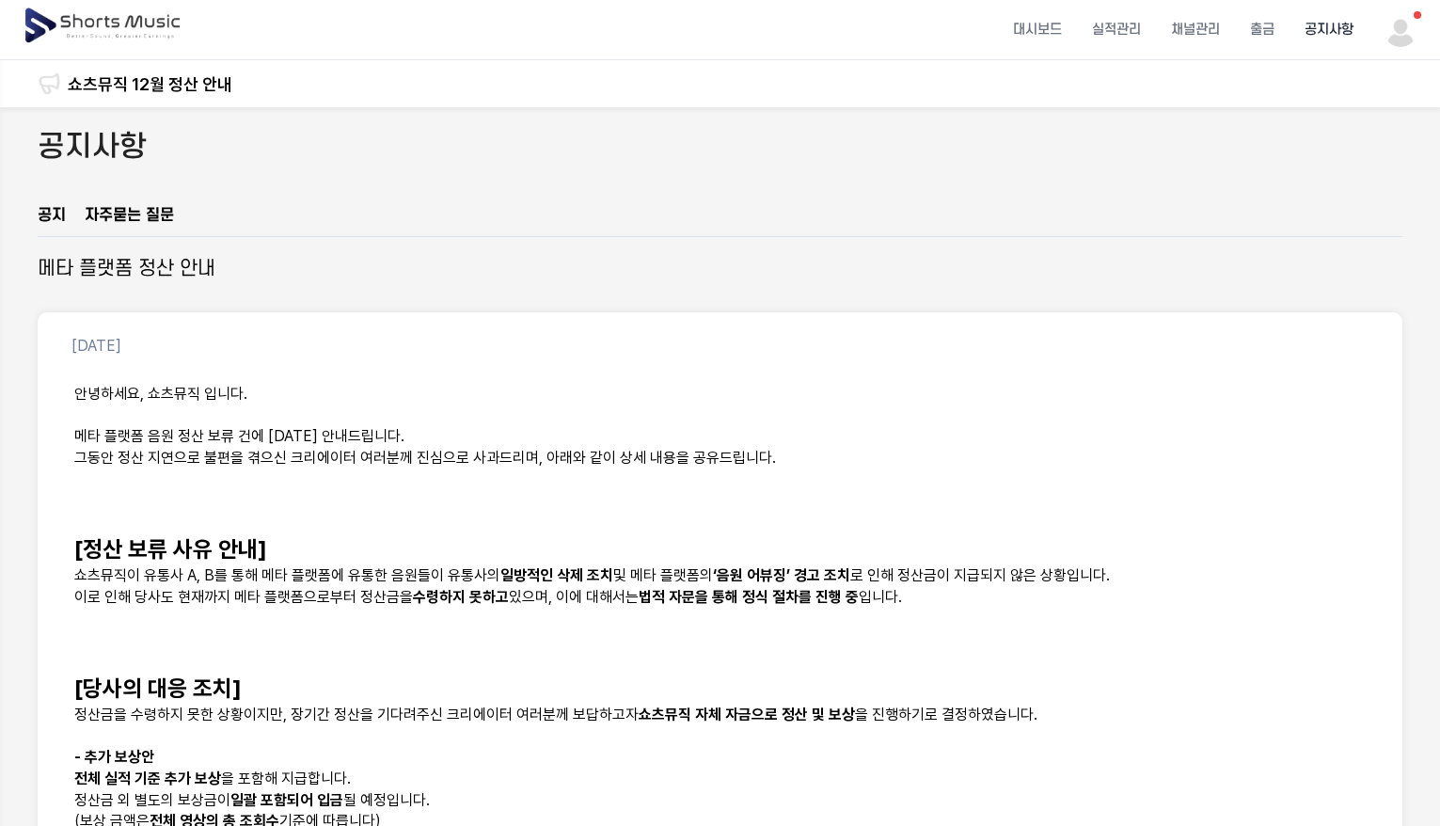
click at [310, 623] on p at bounding box center [719, 619] width 1291 height 22
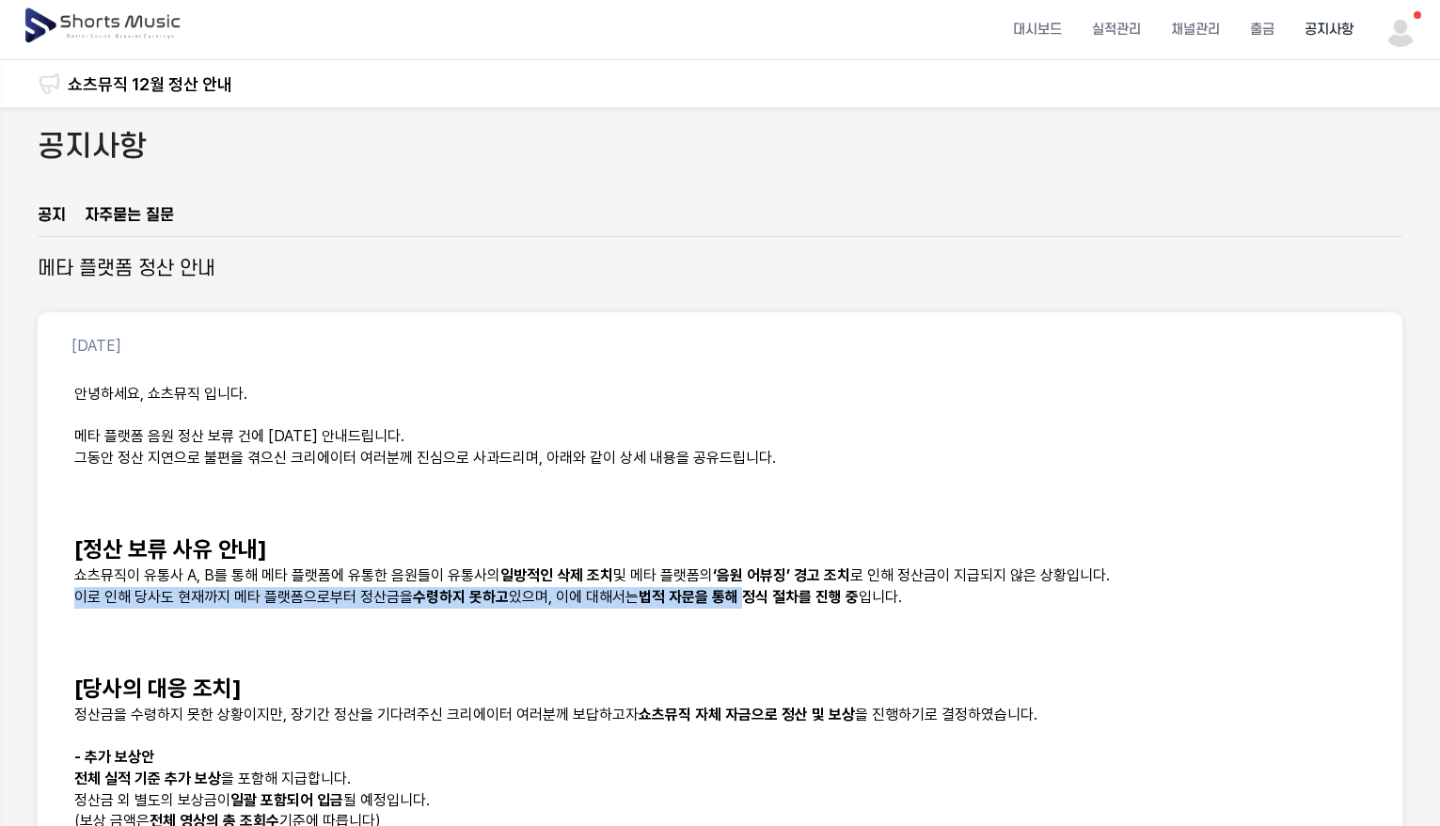
drag, startPoint x: 80, startPoint y: 596, endPoint x: 748, endPoint y: 597, distance: 667.6
click at [750, 595] on p "이로 인해 당사도 현재까지 메타 플랫폼으로부터 정산금을 수령하지 못하고 있으며, 이에 대해서는 법적 자문을 통해 정식 절차를 진행 중 입니다." at bounding box center [719, 598] width 1291 height 22
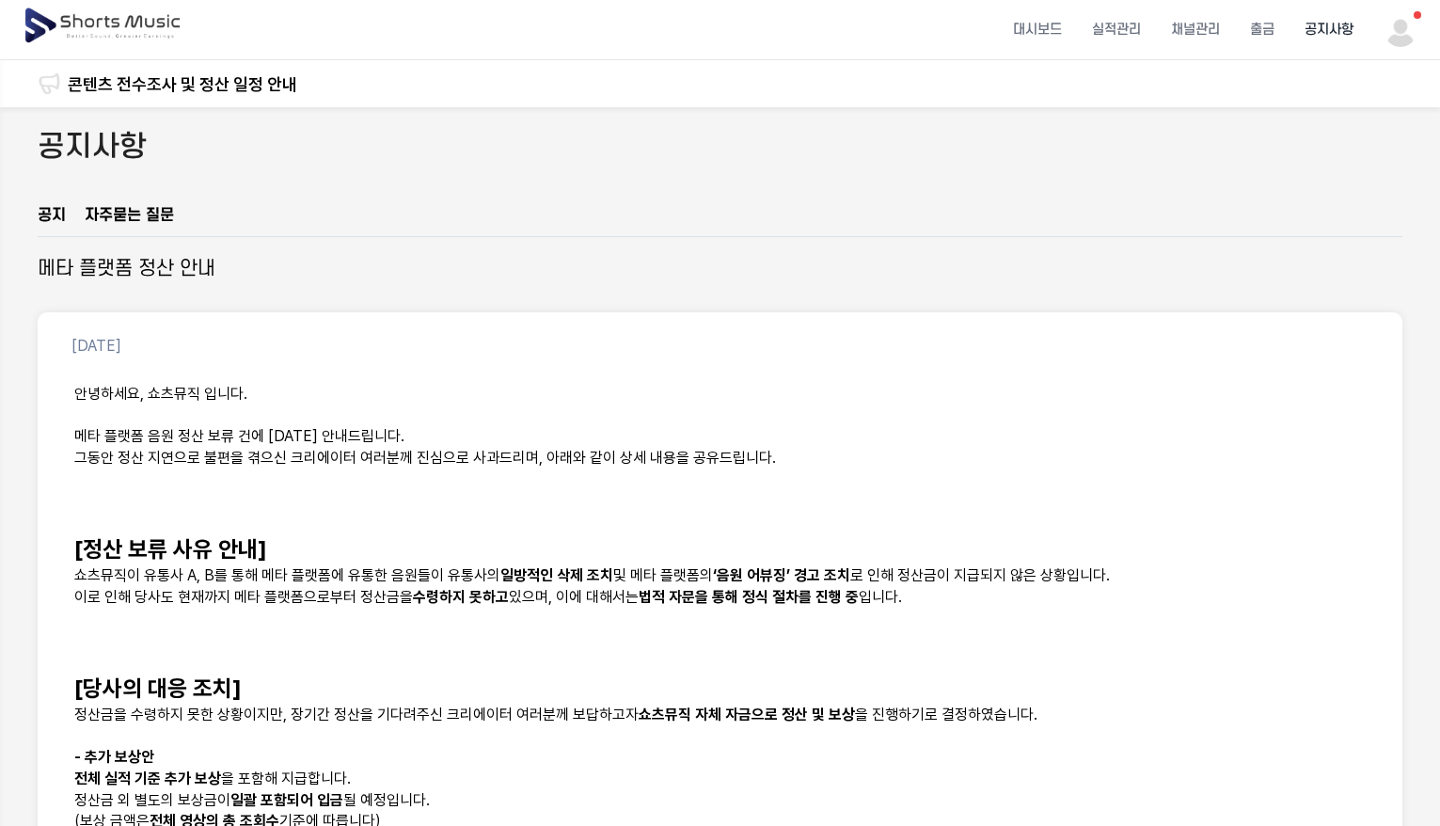
click at [289, 697] on p "[당사의 대응 조치]" at bounding box center [719, 688] width 1291 height 32
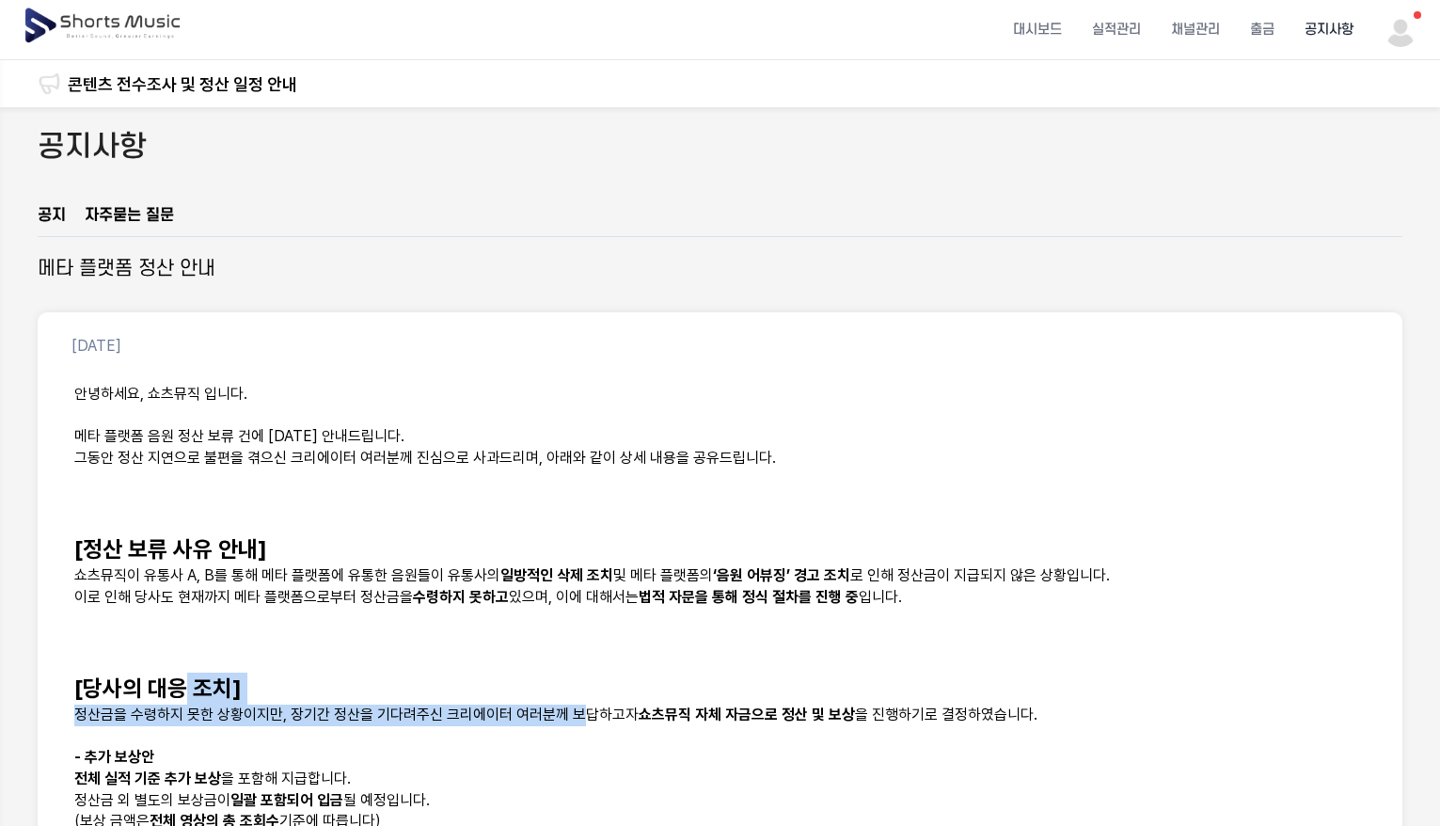
drag, startPoint x: 179, startPoint y: 693, endPoint x: 634, endPoint y: 717, distance: 455.7
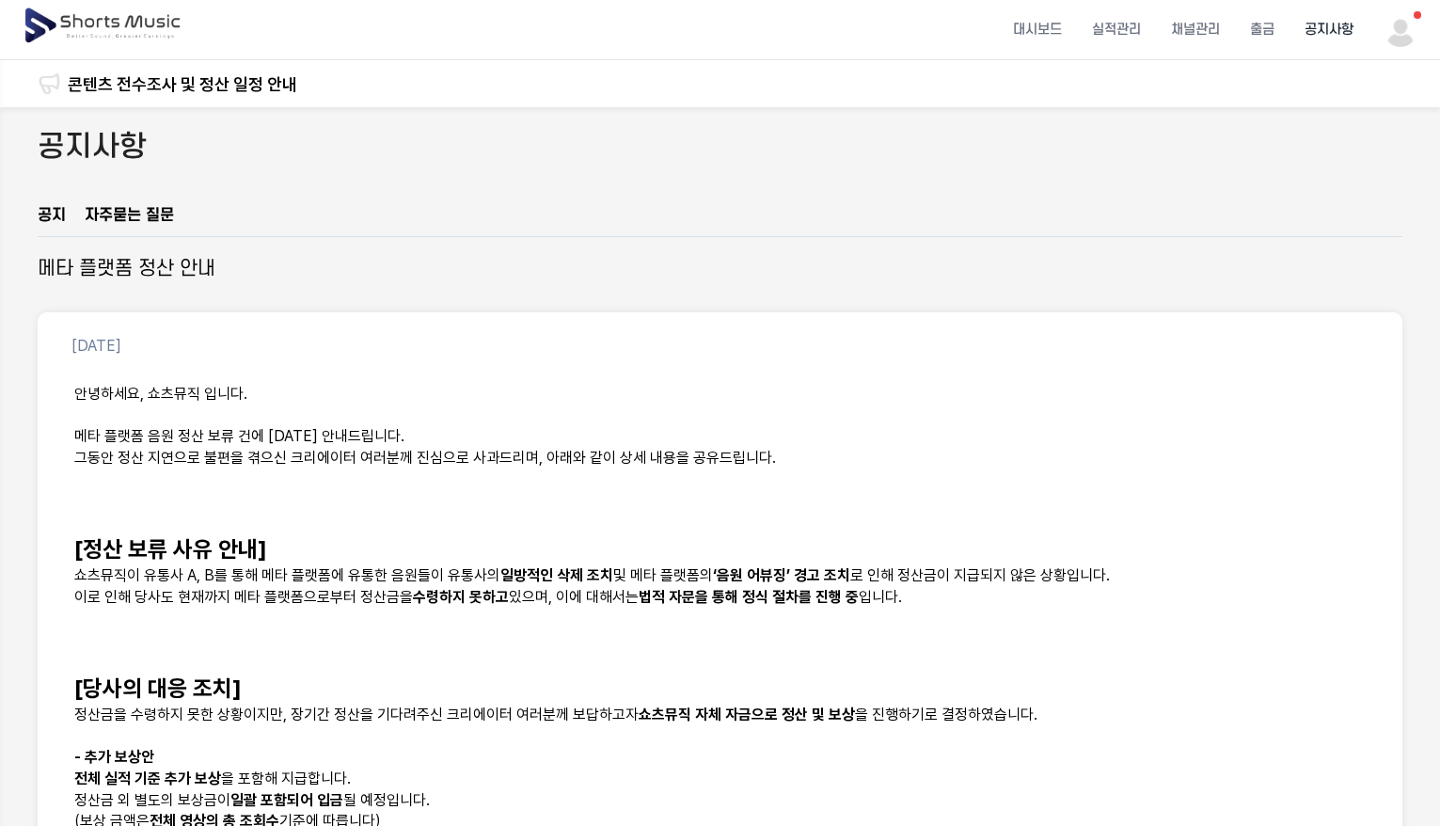
click at [634, 717] on p "정산금을 수령하지 못한 상황이지만, 장기간 정산을 기다려주신 크리에이터 여러분께 보답하고자 쇼츠뮤직 자체 자금으로 정산 및 보상 을 진행하기로…" at bounding box center [719, 715] width 1291 height 22
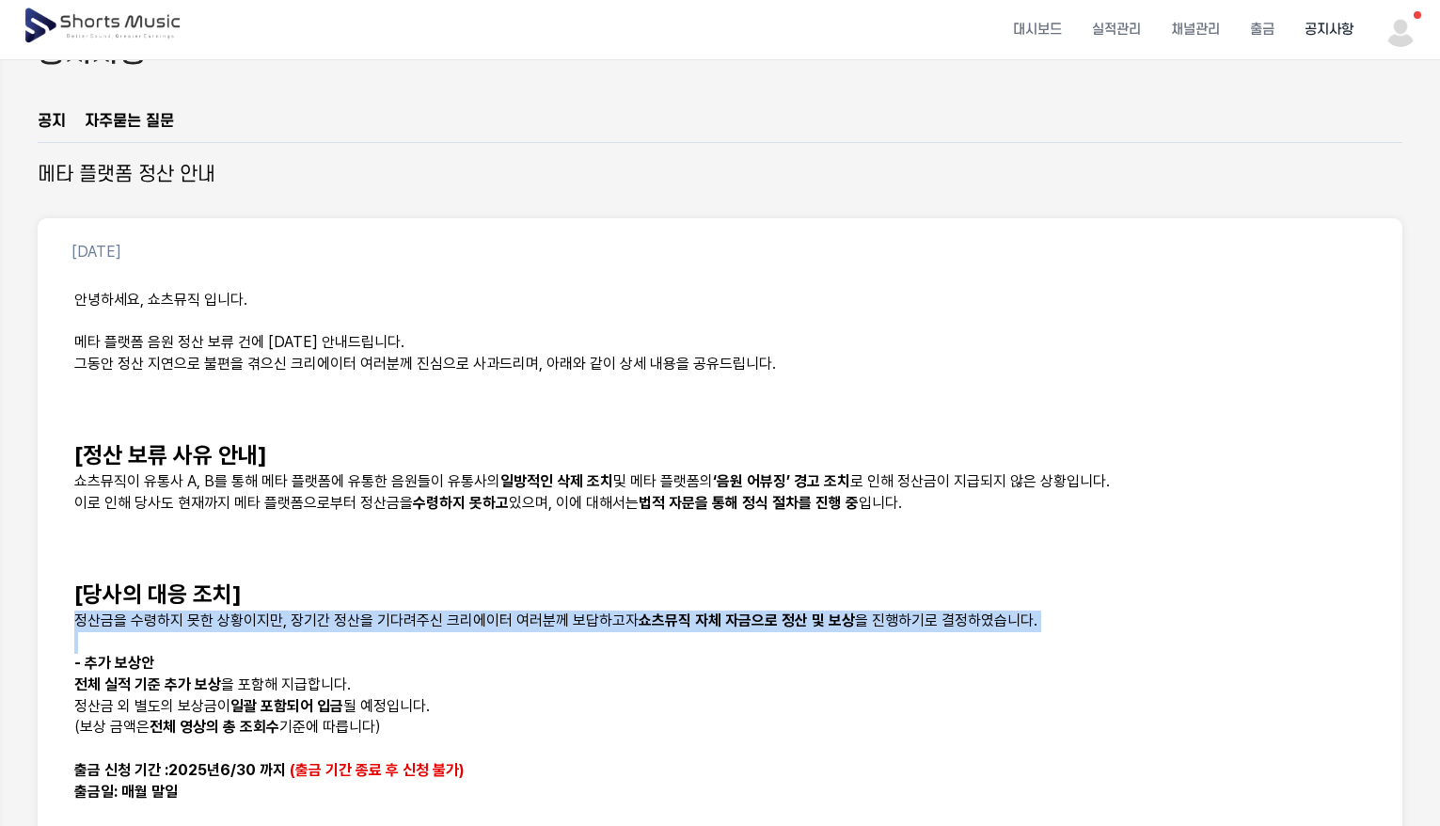
drag, startPoint x: 544, startPoint y: 589, endPoint x: 838, endPoint y: 647, distance: 300.0
click at [838, 644] on div "안녕하세요, 쇼츠뮤직 입니다. 메타 플랫폼 음원 정산 보류 건에 [DATE] 안내드립니다. 그동안 정산 지연으로 불편을 겪으신 크리에이터 여러…" at bounding box center [719, 759] width 1319 height 963
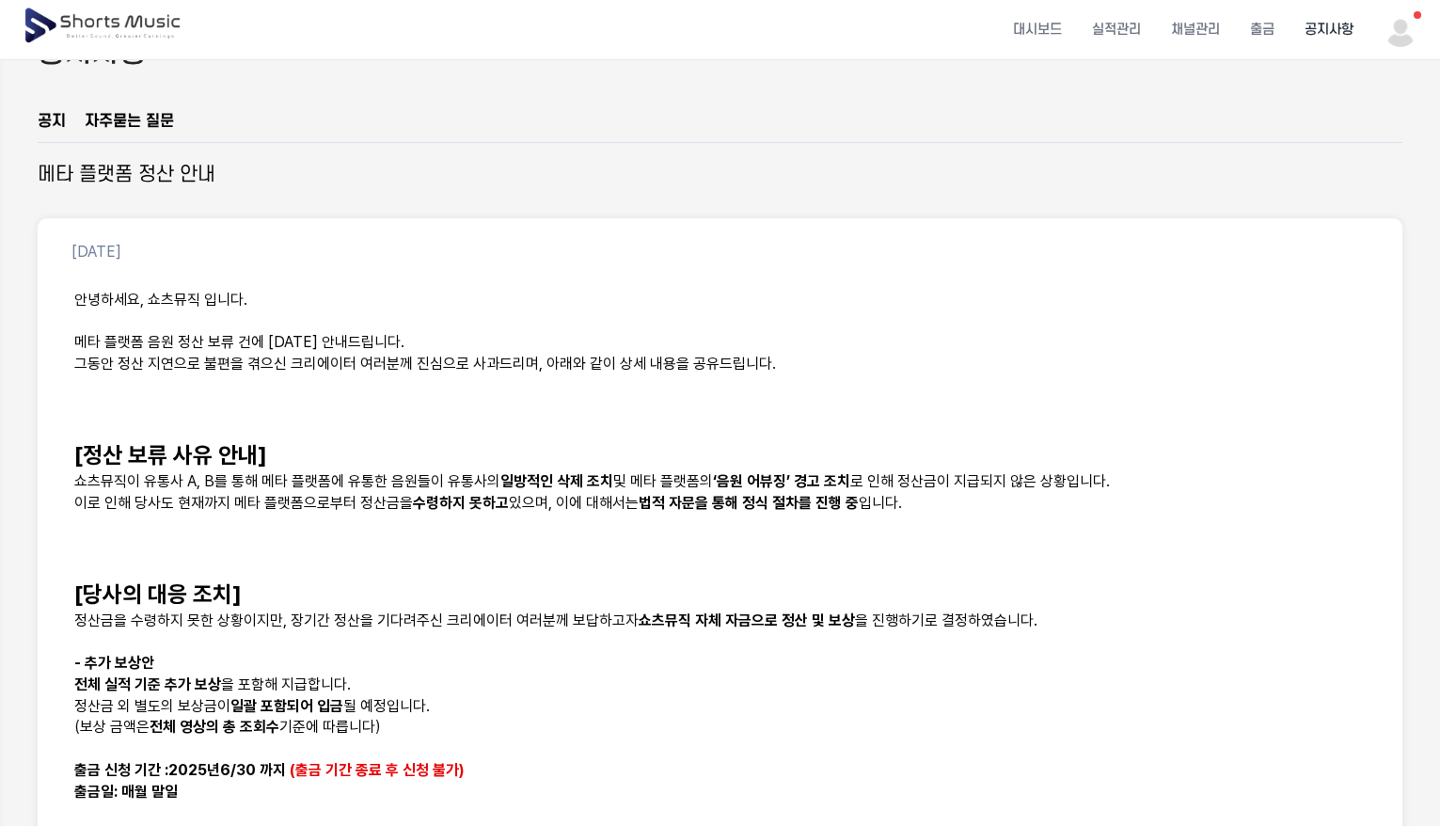
click at [282, 713] on strong "일괄 포함되어 입금" at bounding box center [286, 706] width 113 height 18
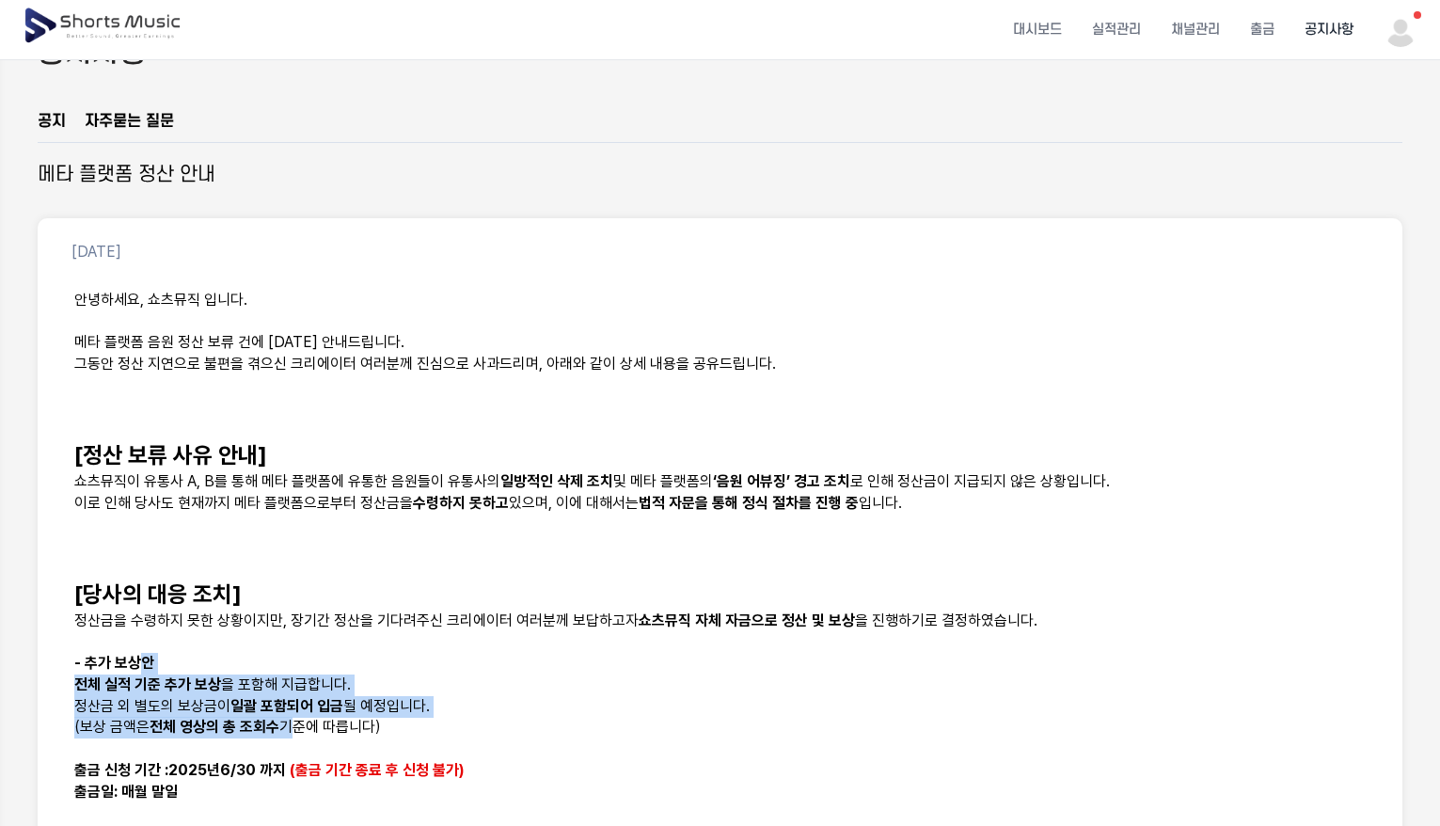
drag, startPoint x: 166, startPoint y: 676, endPoint x: 366, endPoint y: 744, distance: 210.5
click at [363, 743] on div "안녕하세요, 쇼츠뮤직 입니다. 메타 플랫폼 음원 정산 보류 건에 [DATE] 안내드립니다. 그동안 정산 지연으로 불편을 겪으신 크리에이터 여러…" at bounding box center [719, 759] width 1319 height 963
click at [366, 744] on p at bounding box center [719, 749] width 1291 height 22
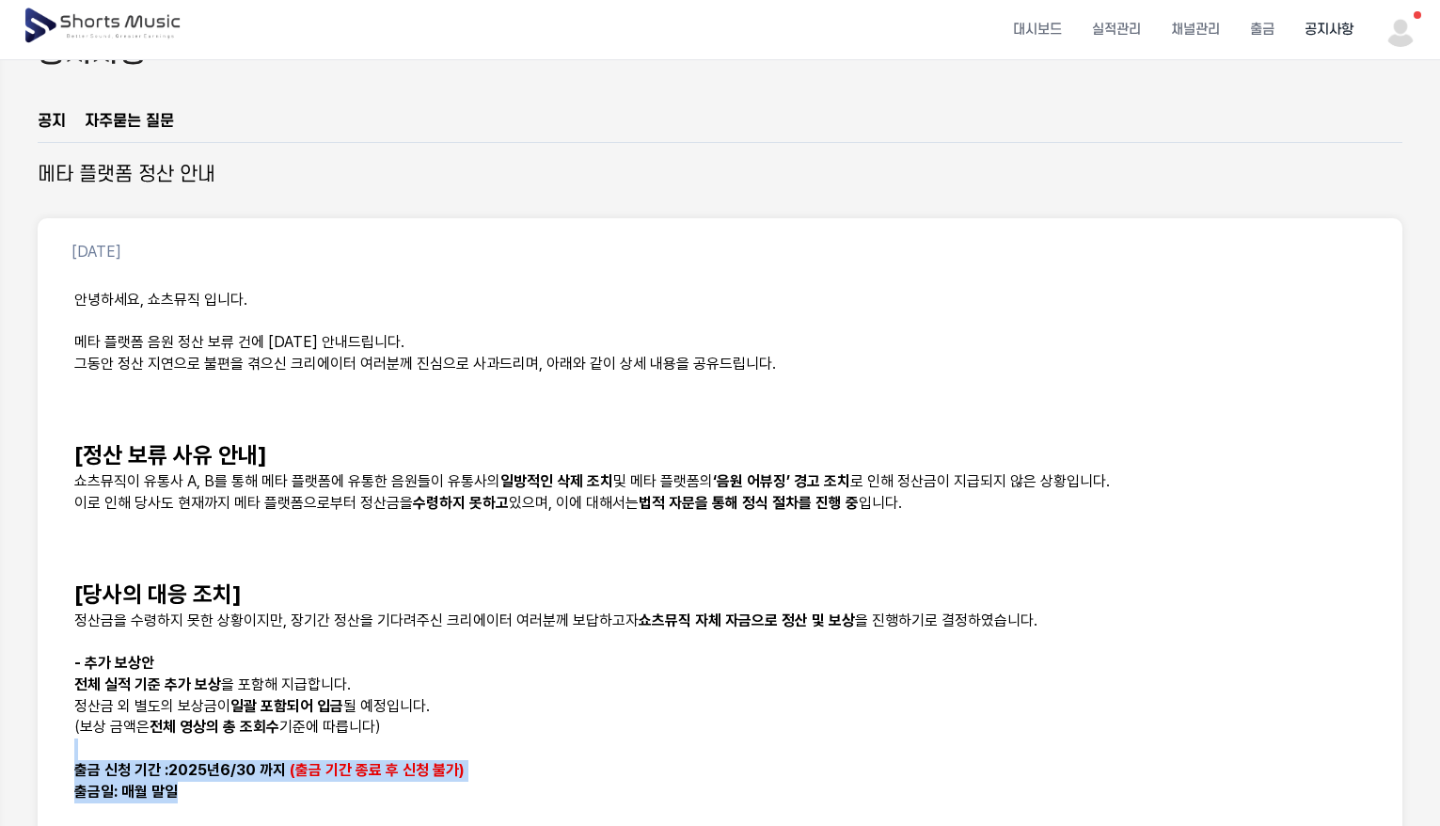
drag, startPoint x: 361, startPoint y: 798, endPoint x: 257, endPoint y: 679, distance: 158.6
click at [259, 686] on div "안녕하세요, 쇼츠뮤직 입니다. 메타 플랫폼 음원 정산 보류 건에 [DATE] 안내드립니다. 그동안 정산 지연으로 불편을 겪으신 크리에이터 여러…" at bounding box center [719, 759] width 1319 height 963
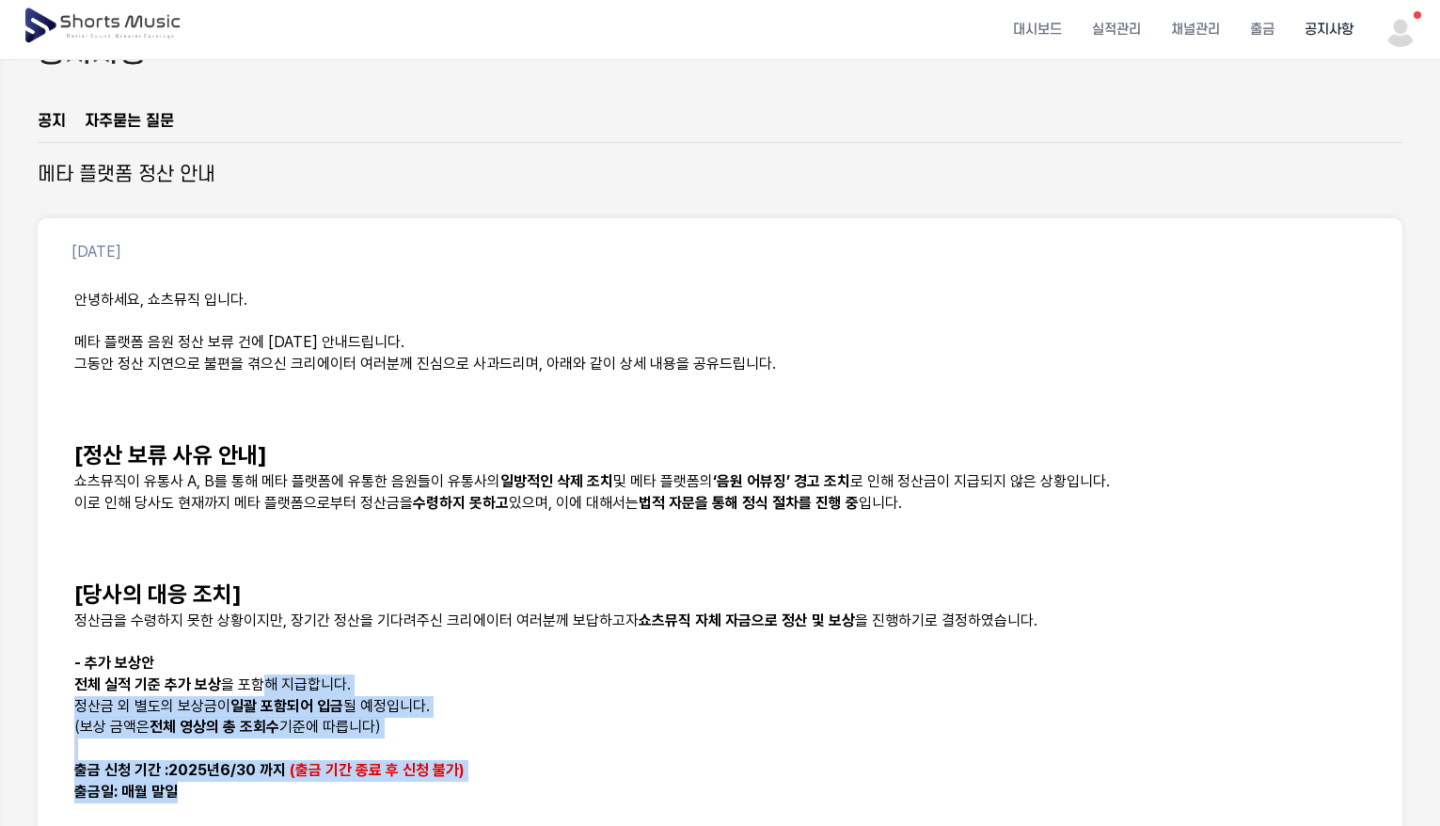
click at [256, 674] on p "전체 실적 기준 추가 보상 을 포함해 지급합니다." at bounding box center [719, 685] width 1291 height 22
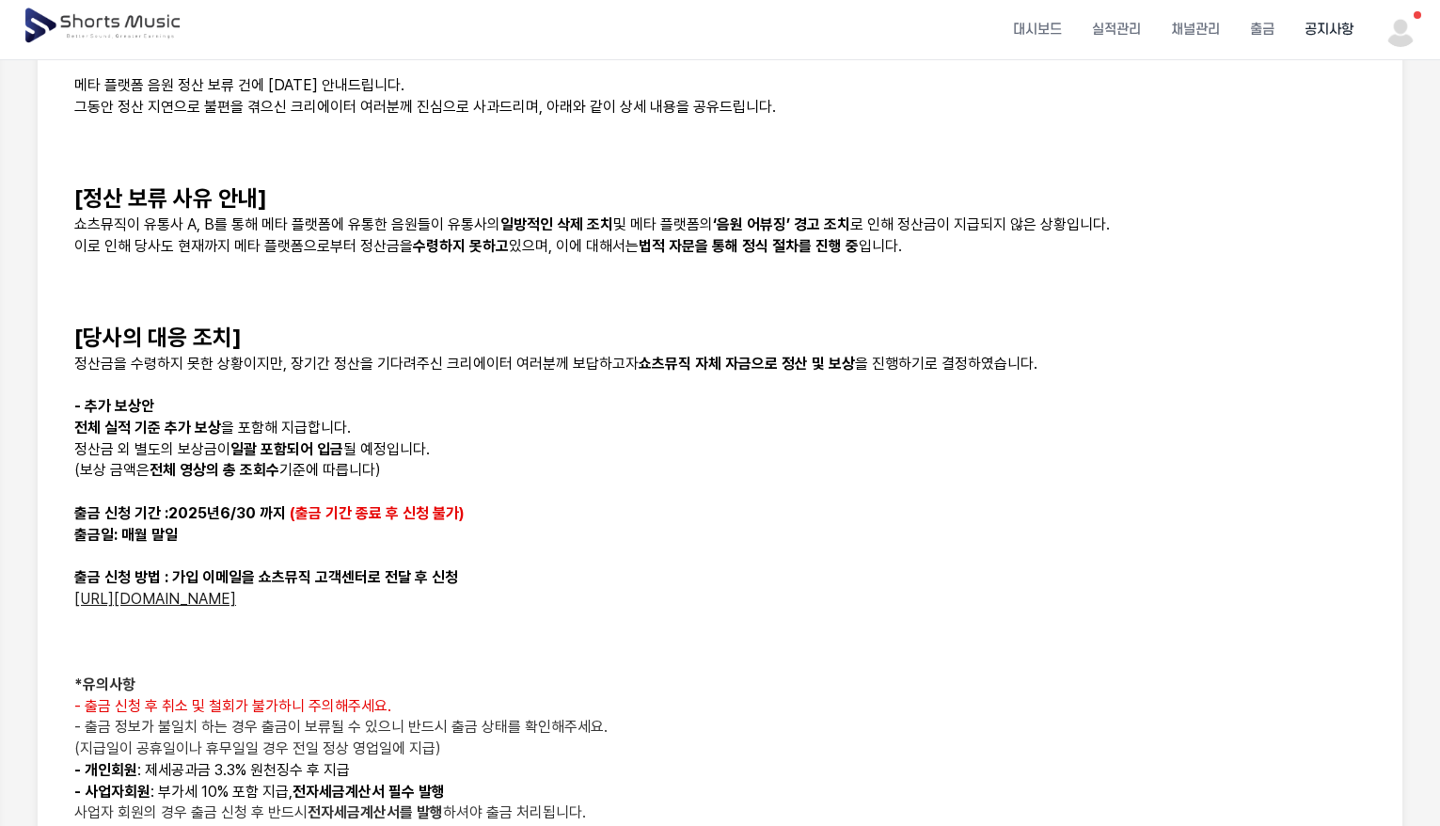
scroll to position [376, 0]
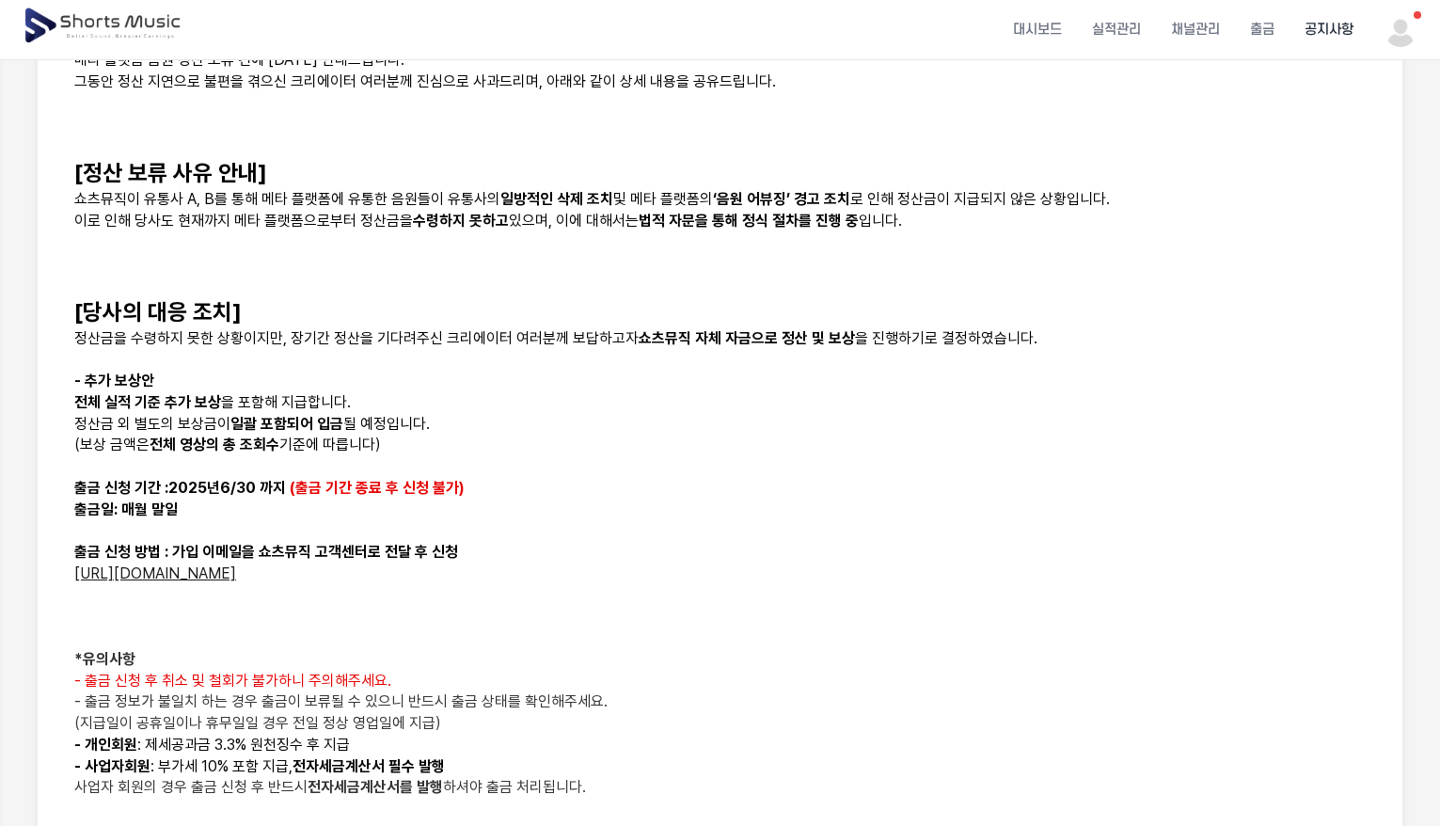
drag, startPoint x: 171, startPoint y: 385, endPoint x: 457, endPoint y: 487, distance: 303.7
click at [449, 463] on div "안녕하세요, 쇼츠뮤직 입니다. 메타 플랫폼 음원 정산 보류 건에 [DATE] 안내드립니다. 그동안 정산 지연으로 불편을 겪으신 크리에이터 여러…" at bounding box center [719, 477] width 1319 height 963
click at [457, 488] on span "(출금 기간 종료 후 신청 불가)" at bounding box center [377, 488] width 175 height 18
drag, startPoint x: 430, startPoint y: 564, endPoint x: 323, endPoint y: 408, distance: 188.8
click at [325, 413] on div "안녕하세요, 쇼츠뮤직 입니다. 메타 플랫폼 음원 정산 보류 건에 [DATE] 안내드립니다. 그동안 정산 지연으로 불편을 겪으신 크리에이터 여러…" at bounding box center [719, 477] width 1319 height 963
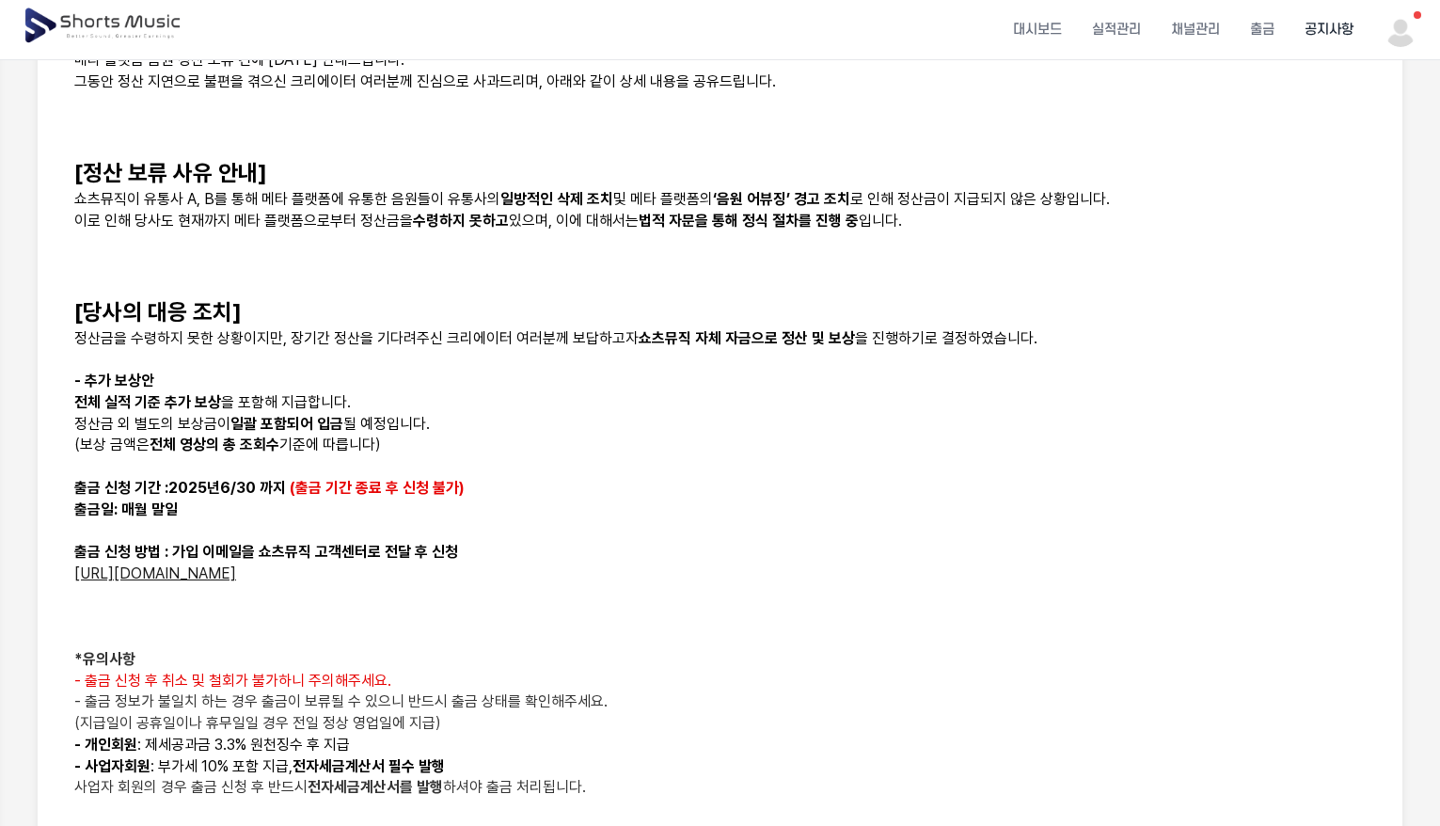
click at [323, 402] on p "전체 실적 기준 추가 보상 을 포함해 지급합니다." at bounding box center [719, 403] width 1291 height 22
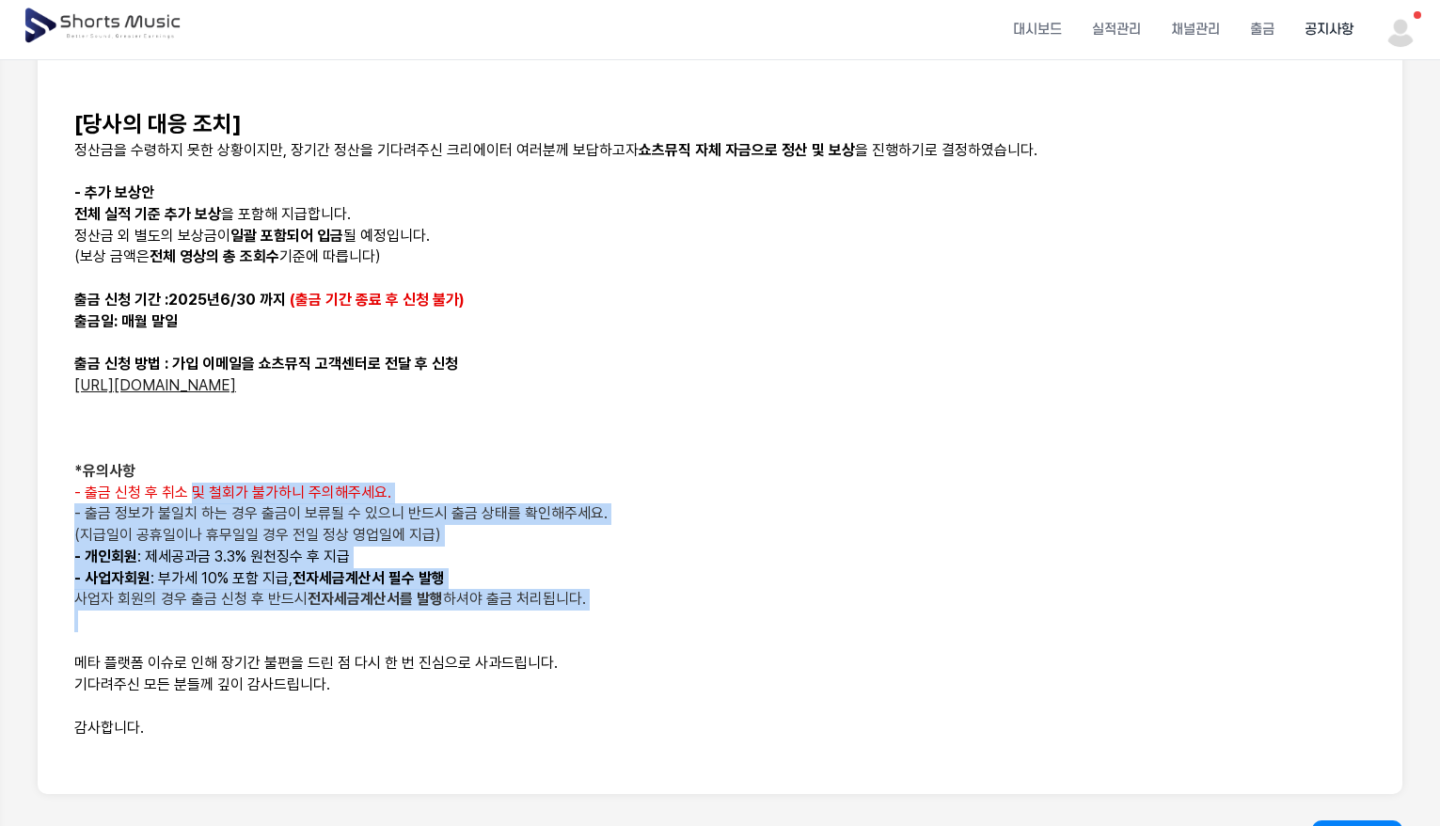
drag, startPoint x: 194, startPoint y: 491, endPoint x: 539, endPoint y: 740, distance: 425.7
click at [513, 727] on div "안녕하세요, 쇼츠뮤직 입니다. 메타 플랫폼 음원 정산 보류 건에 [DATE] 안내드립니다. 그동안 정산 지연으로 불편을 겪으신 크리에이터 여러…" at bounding box center [719, 289] width 1319 height 963
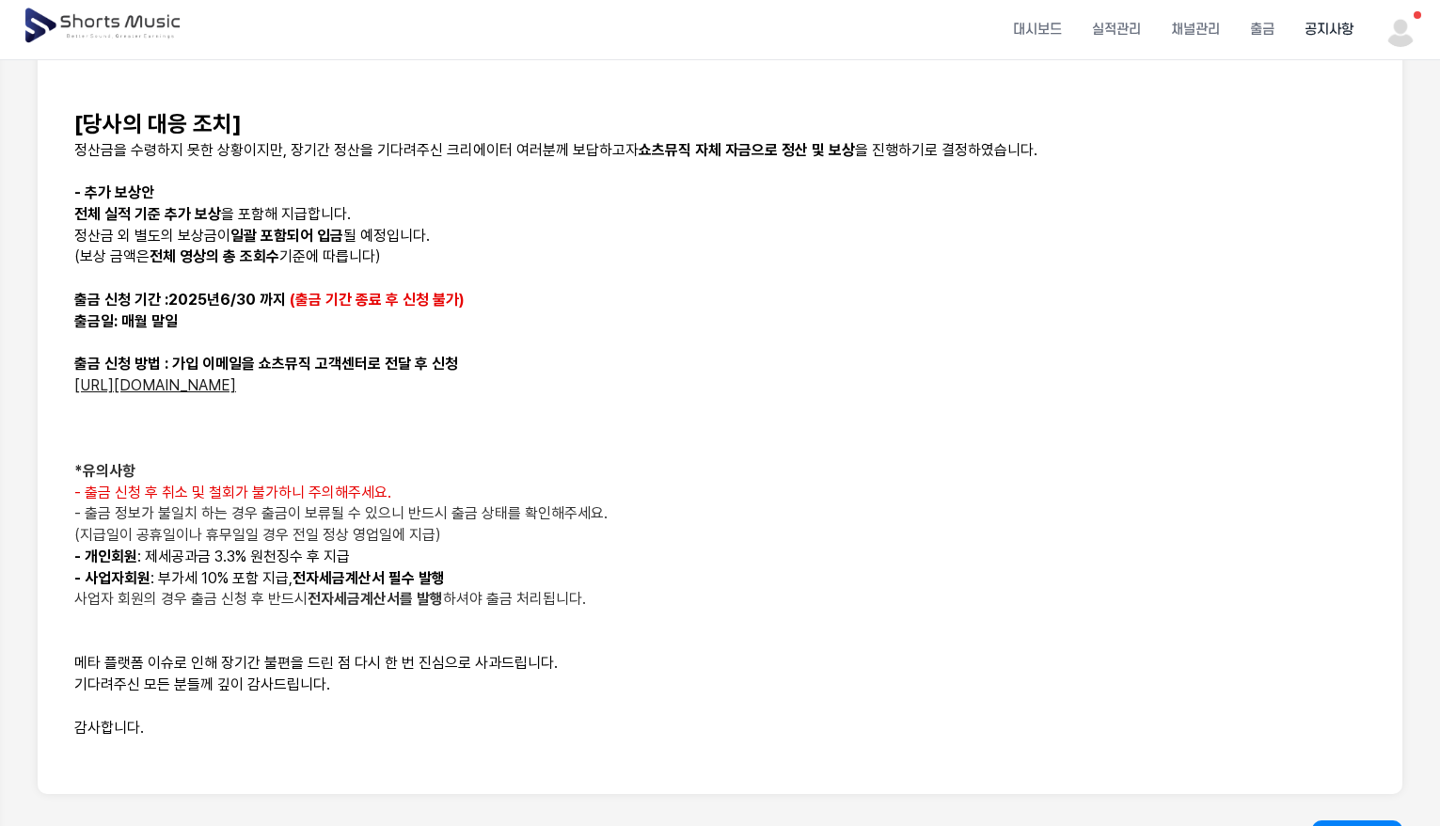
click at [539, 740] on p at bounding box center [719, 749] width 1291 height 22
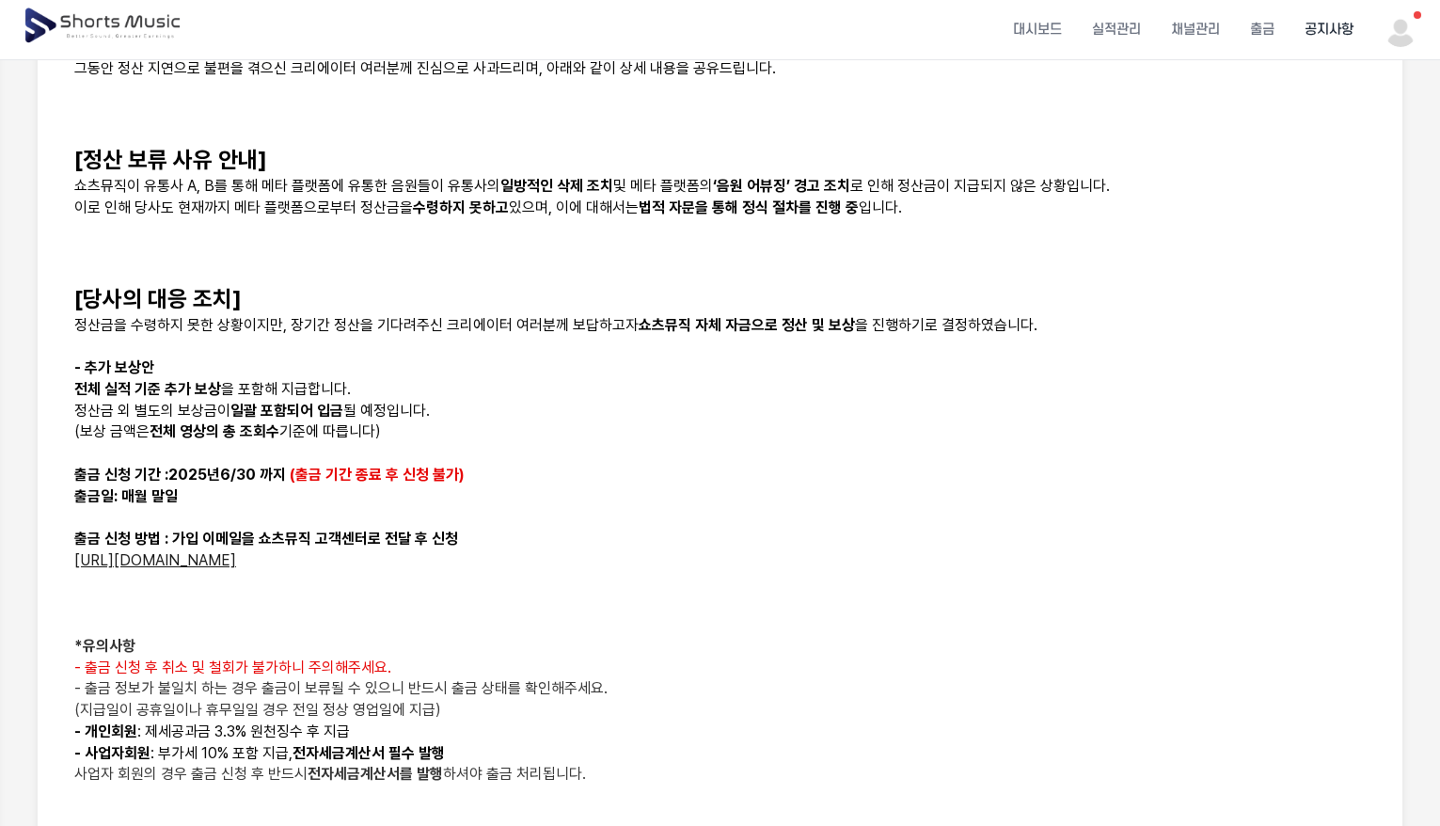
scroll to position [91, 0]
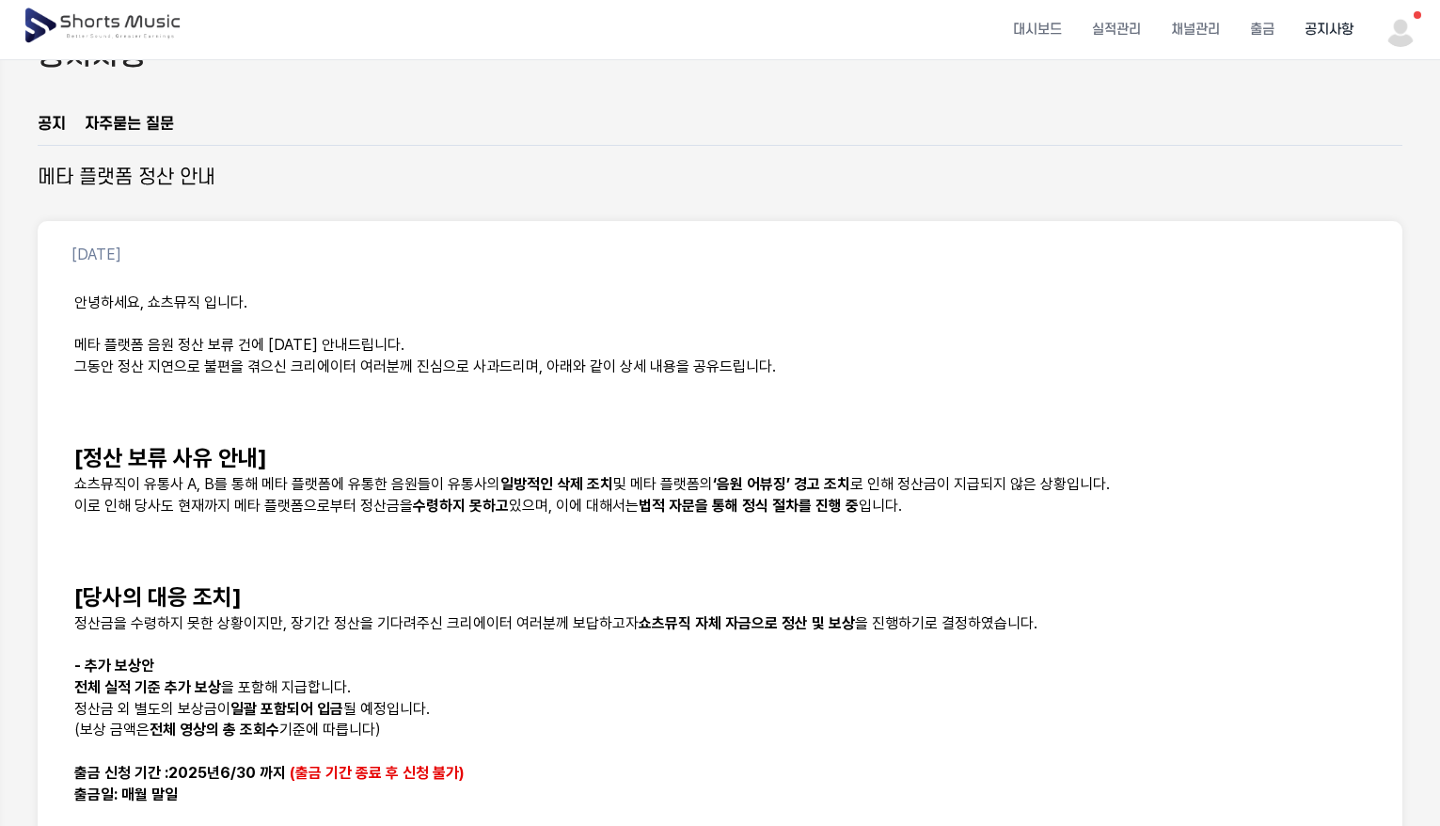
drag, startPoint x: 360, startPoint y: 328, endPoint x: 380, endPoint y: 323, distance: 20.3
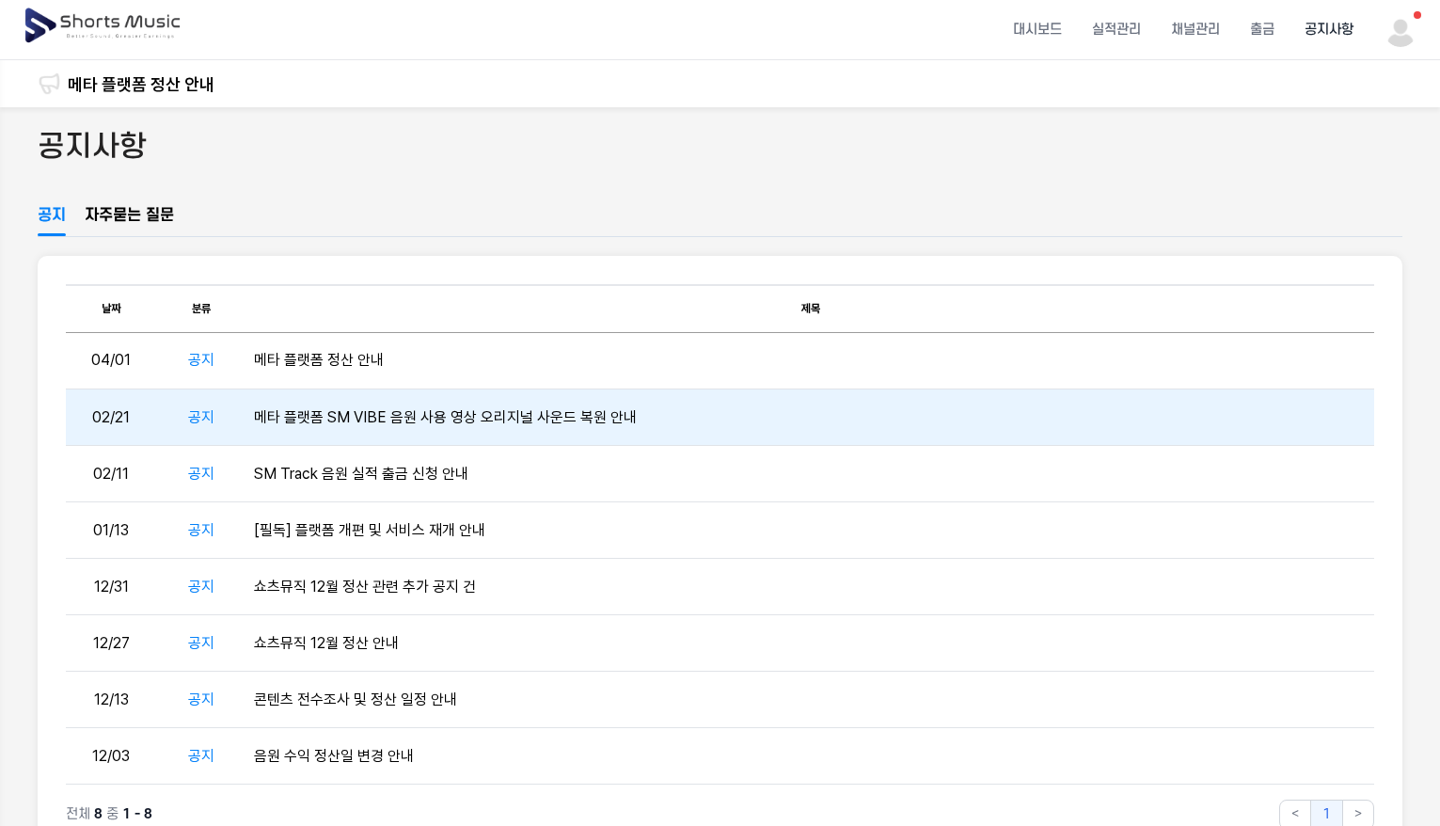
click at [351, 413] on td "메타 플랫폼 SM VIBE 음원 사용 영상 오리지널 사운드 복원 안내" at bounding box center [809, 417] width 1127 height 56
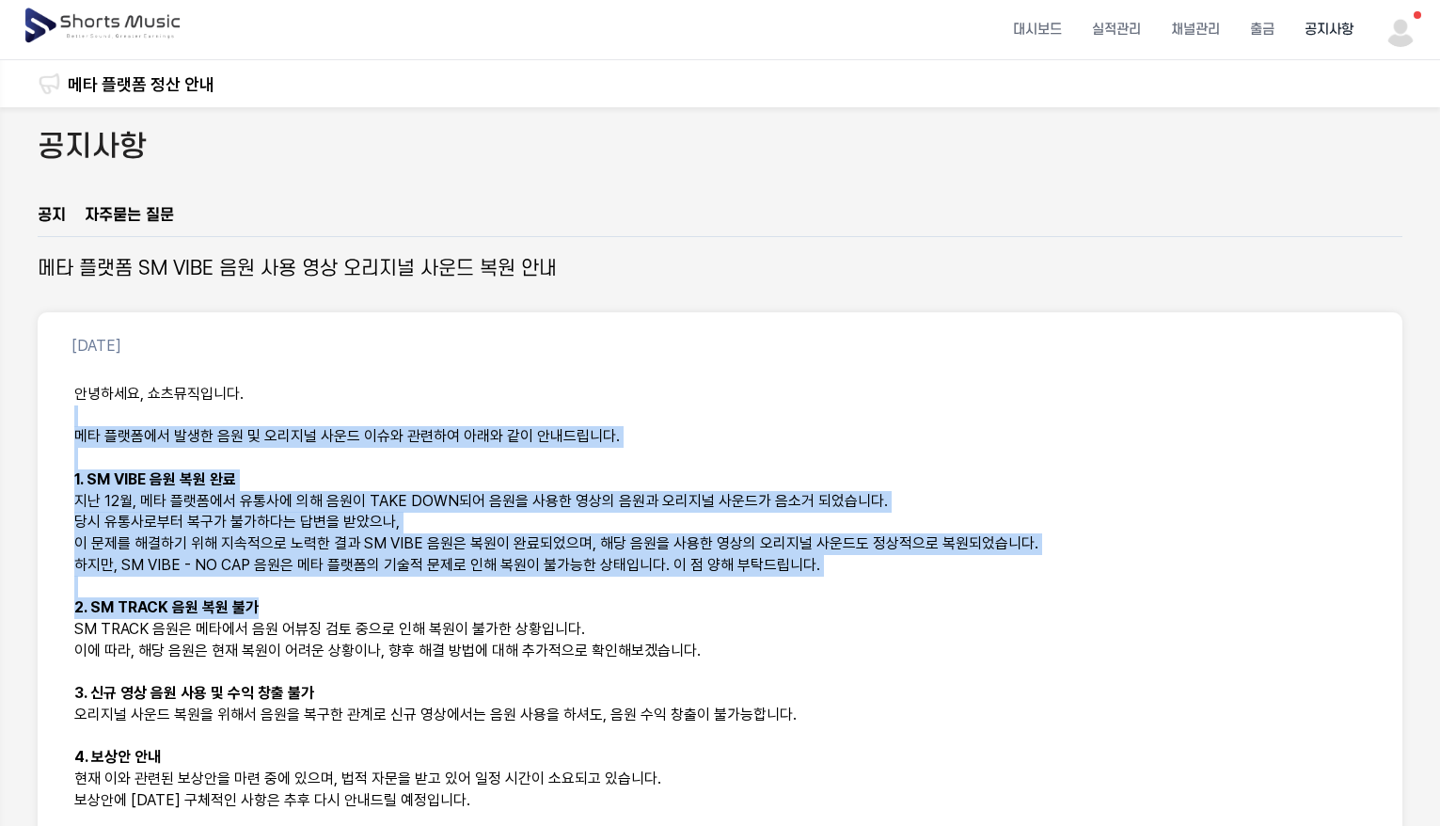
drag, startPoint x: 178, startPoint y: 408, endPoint x: 475, endPoint y: 666, distance: 393.3
click at [440, 640] on div "안녕하세요, 쇼츠뮤직입니다. 메타 플랫폼에서 발생한 음원 및 오리지널 사운드 이슈와 관련하여 아래와 같이 안내드립니다. 1. SM VIBE 음…" at bounding box center [719, 639] width 1319 height 535
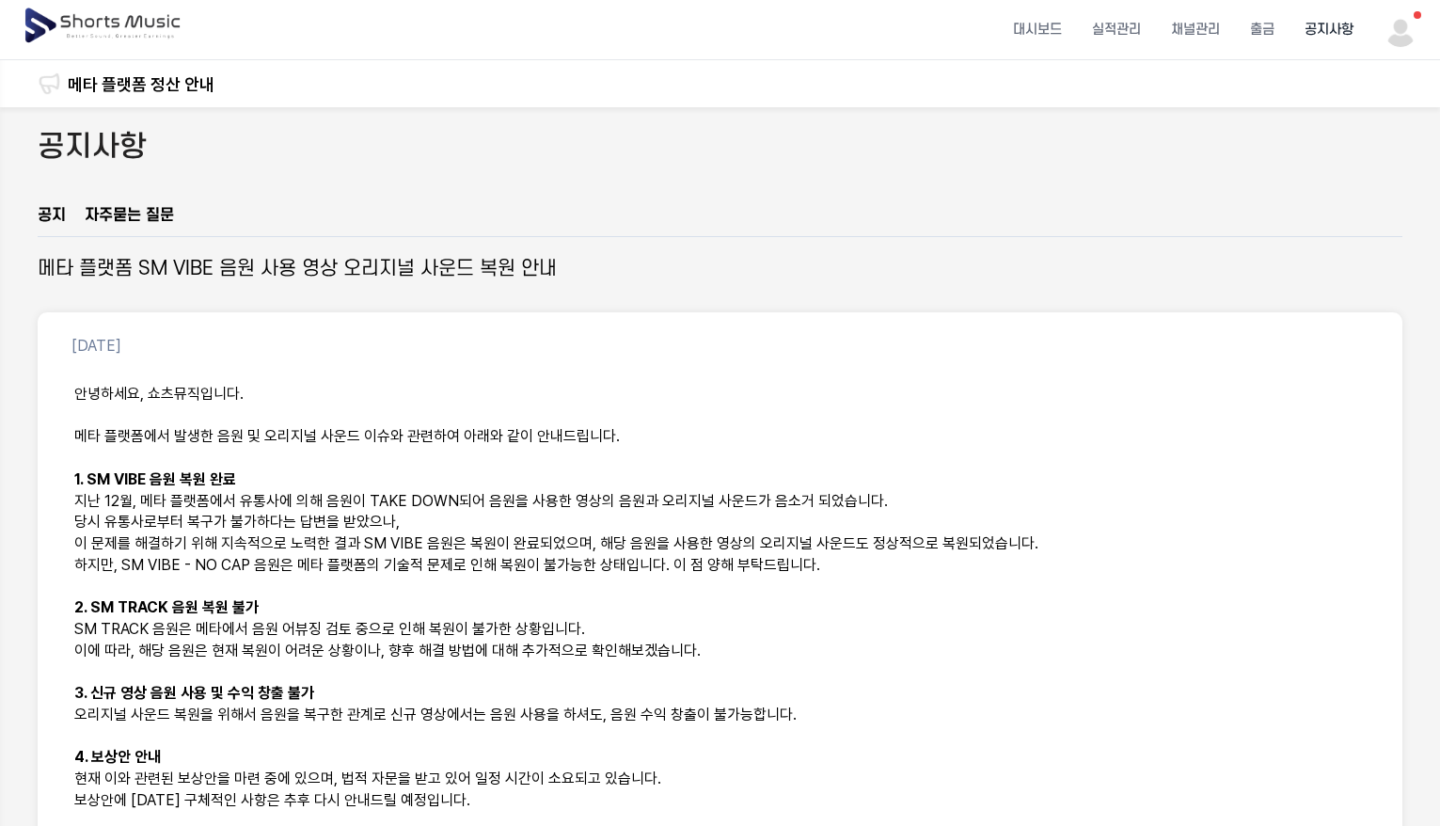
click at [475, 666] on p at bounding box center [719, 672] width 1291 height 22
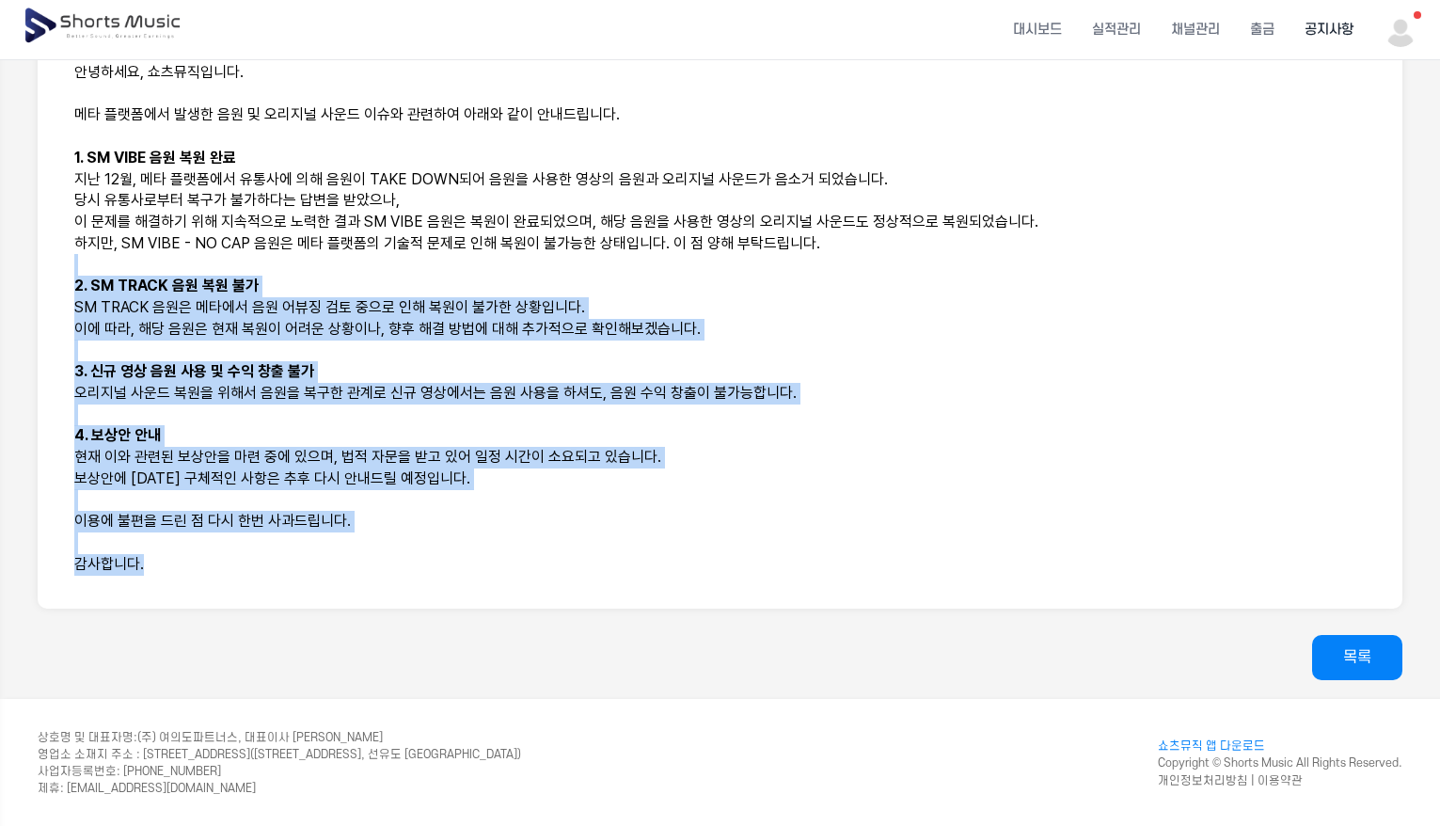
drag, startPoint x: 287, startPoint y: 600, endPoint x: 183, endPoint y: 250, distance: 364.8
click at [182, 250] on div "공지사항 공지 자주묻는 질문 메타 플랫폼 SM VIBE 음원 사용 영상 오리지널 사운드 복원 안내 [DATE] 안녕하세요, 쇼츠뮤직입니다. 메…" at bounding box center [720, 242] width 1440 height 913
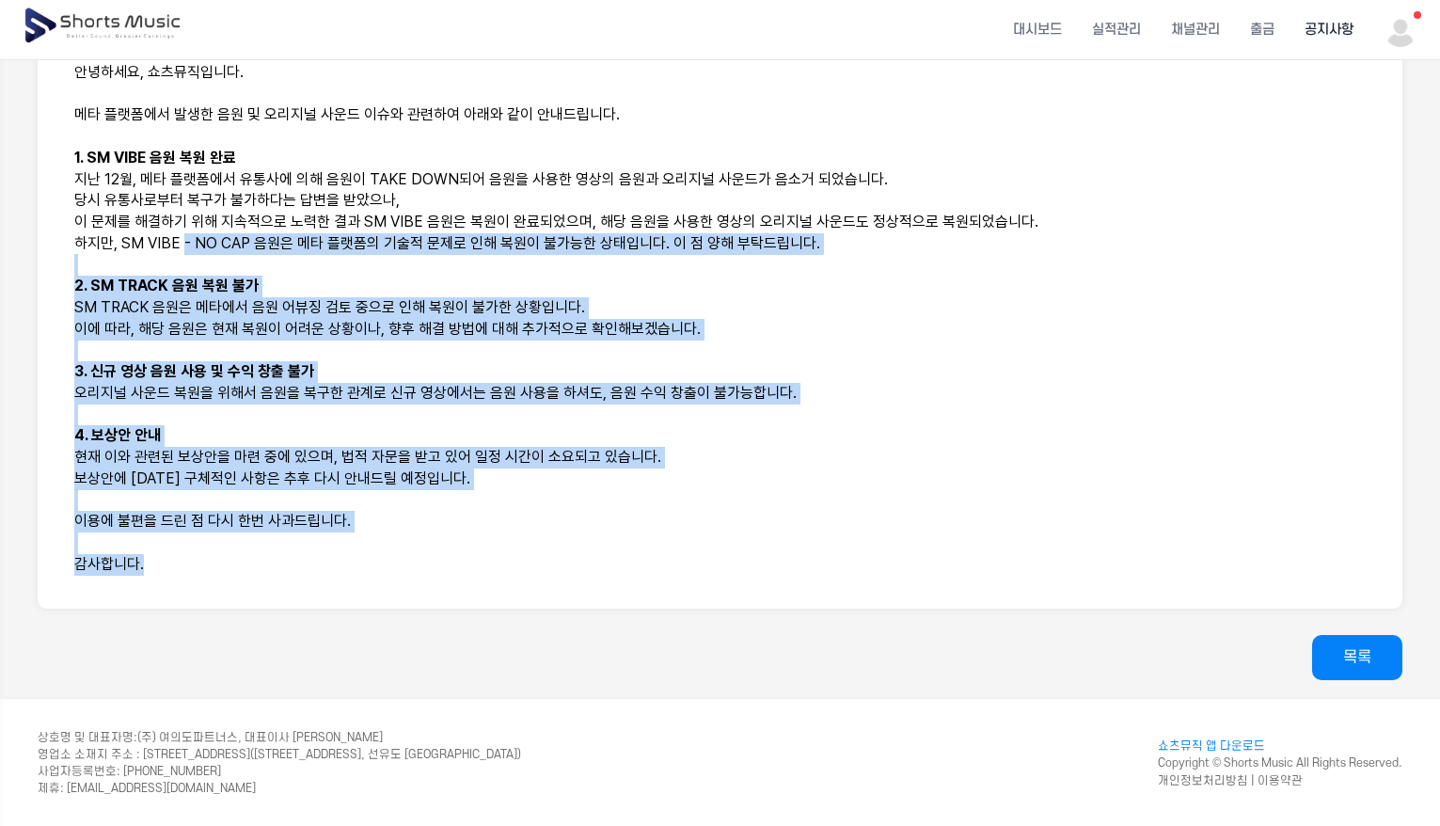
click at [183, 250] on p "하지만, SM VIBE - NO CAP 음원은 메타 플랫폼의 기술적 문제로 인해 복원이 불가능한 상태입니다. 이 점 양해 부탁드립니다." at bounding box center [719, 244] width 1291 height 22
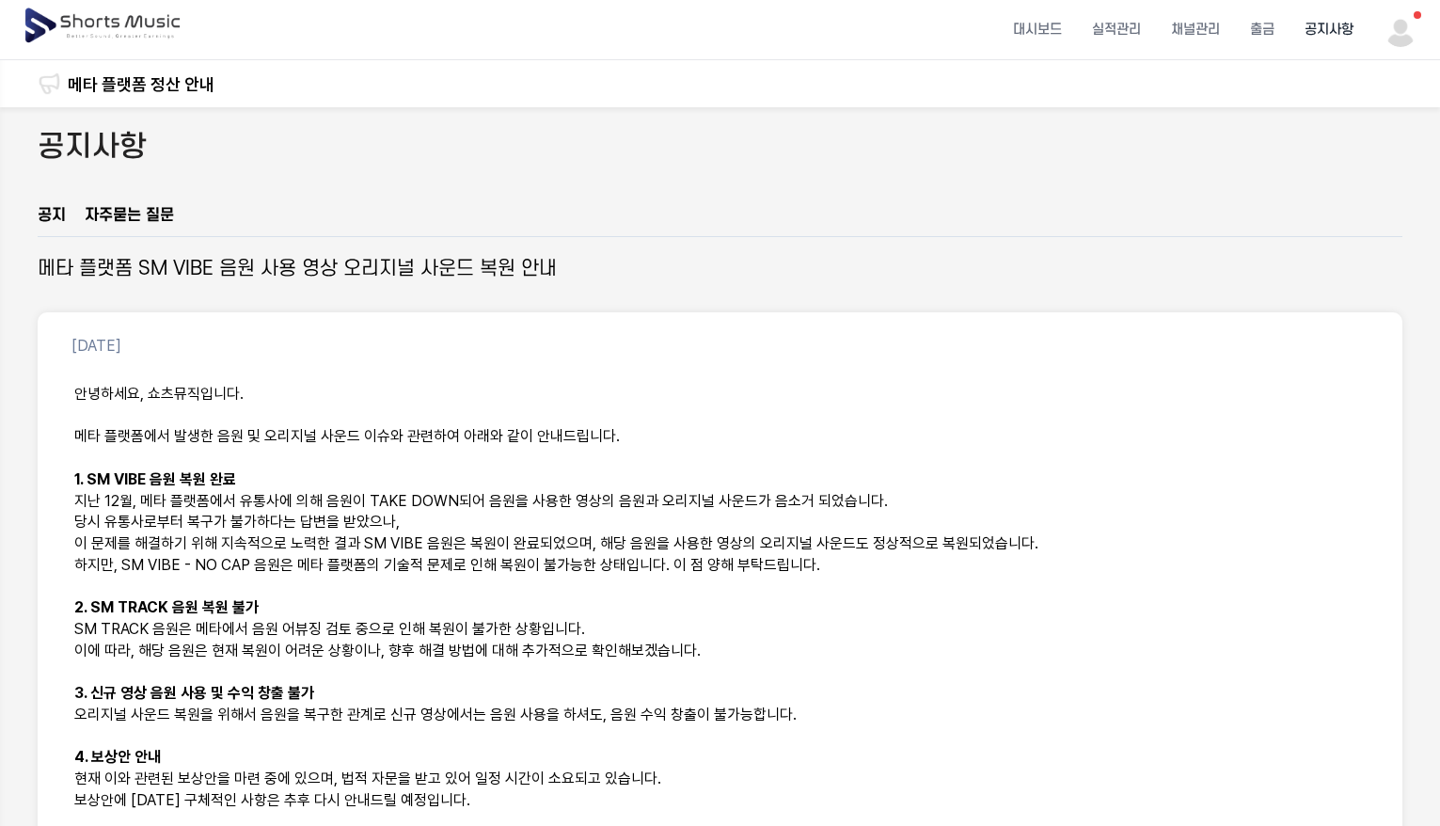
drag, startPoint x: 519, startPoint y: 324, endPoint x: 525, endPoint y: 298, distance: 26.9
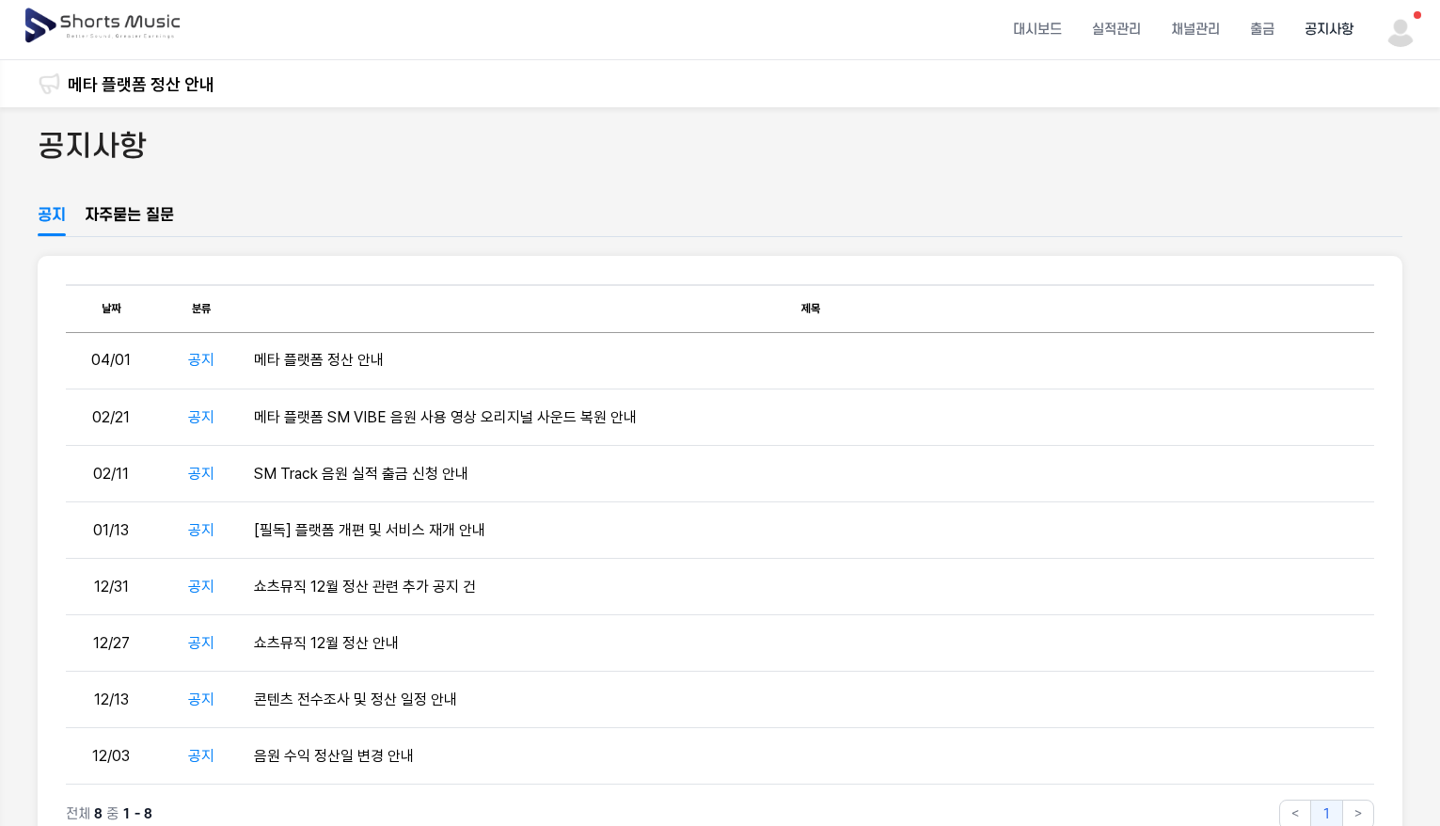
click at [121, 213] on link "자주묻는 질문" at bounding box center [129, 220] width 89 height 32
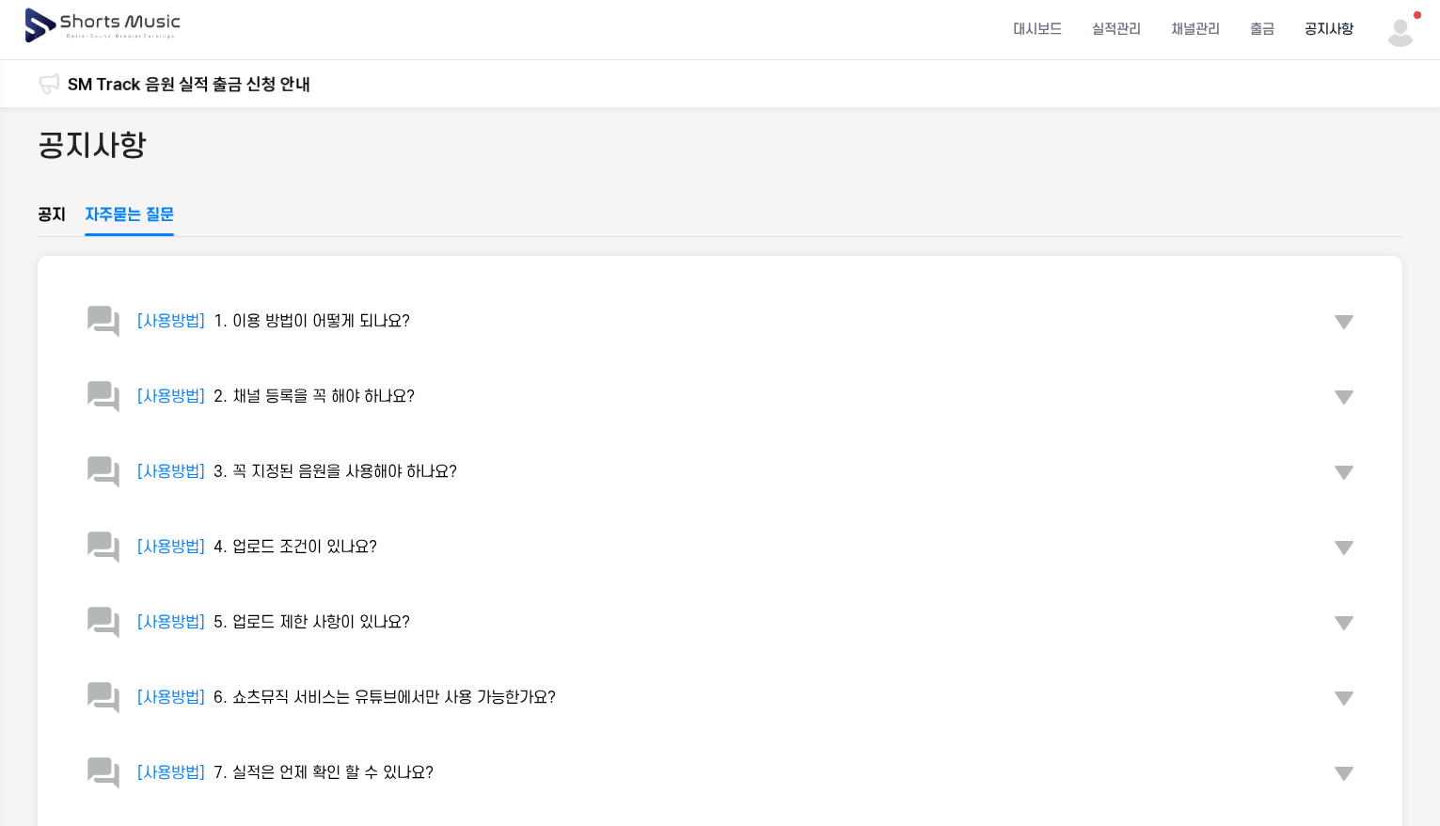
click at [1407, 33] on img at bounding box center [1400, 30] width 34 height 34
click at [1334, 103] on link "마이페이지" at bounding box center [1349, 111] width 120 height 34
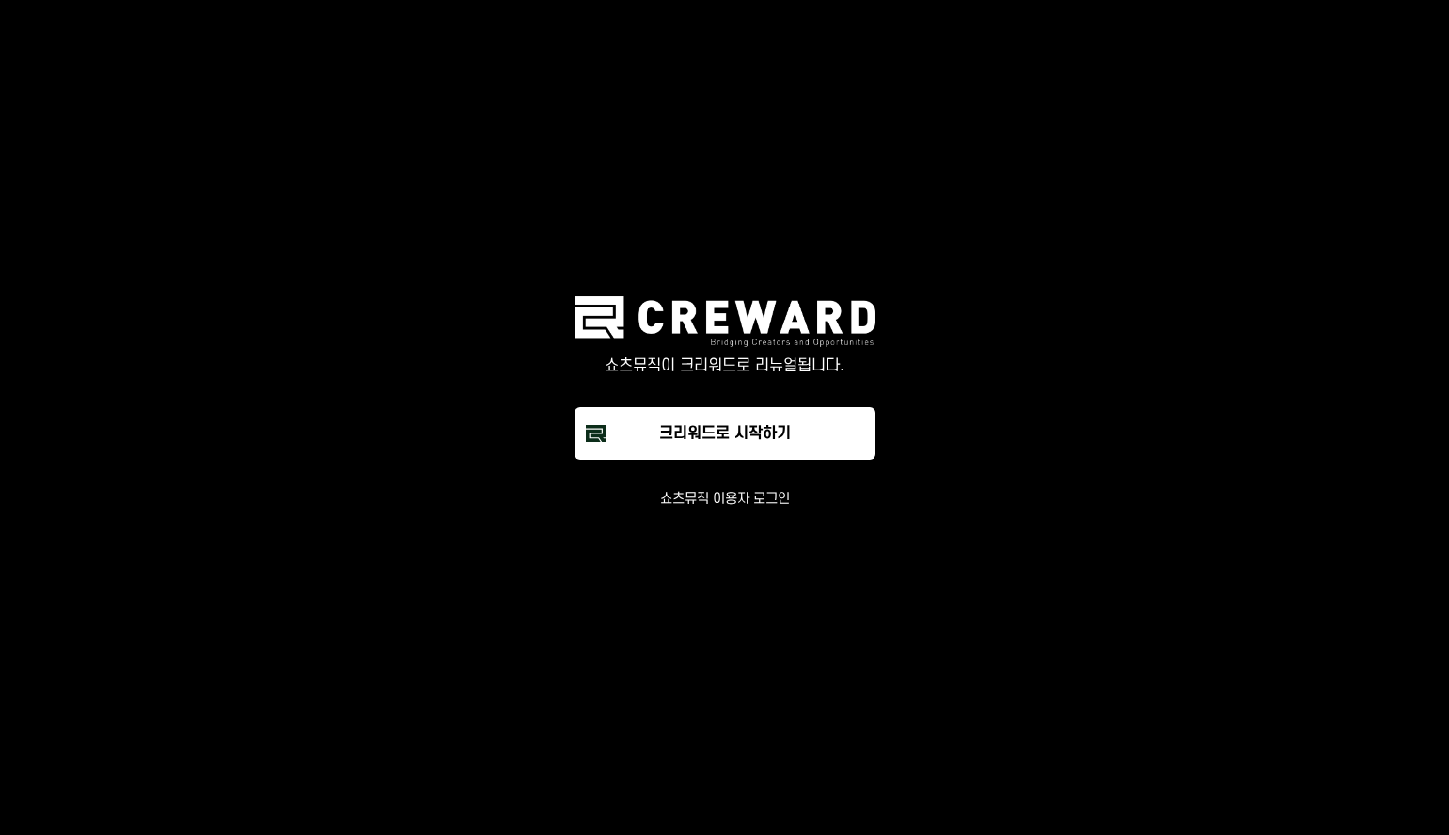
click at [736, 496] on button "쇼츠뮤직 이용자 로그인" at bounding box center [725, 499] width 130 height 19
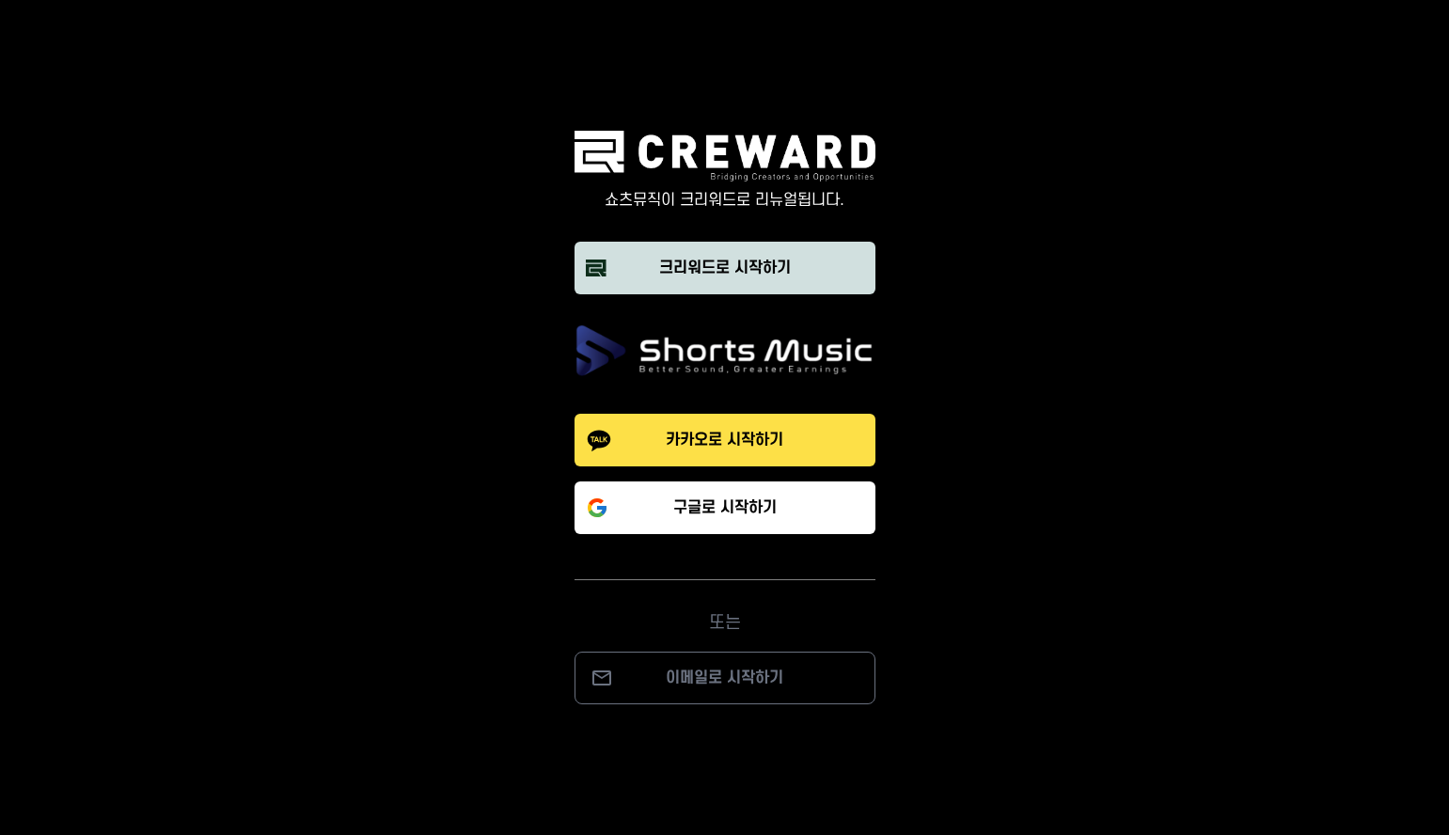
click at [724, 265] on div "크리워드로 시작하기" at bounding box center [725, 268] width 132 height 23
